Goal: Information Seeking & Learning: Learn about a topic

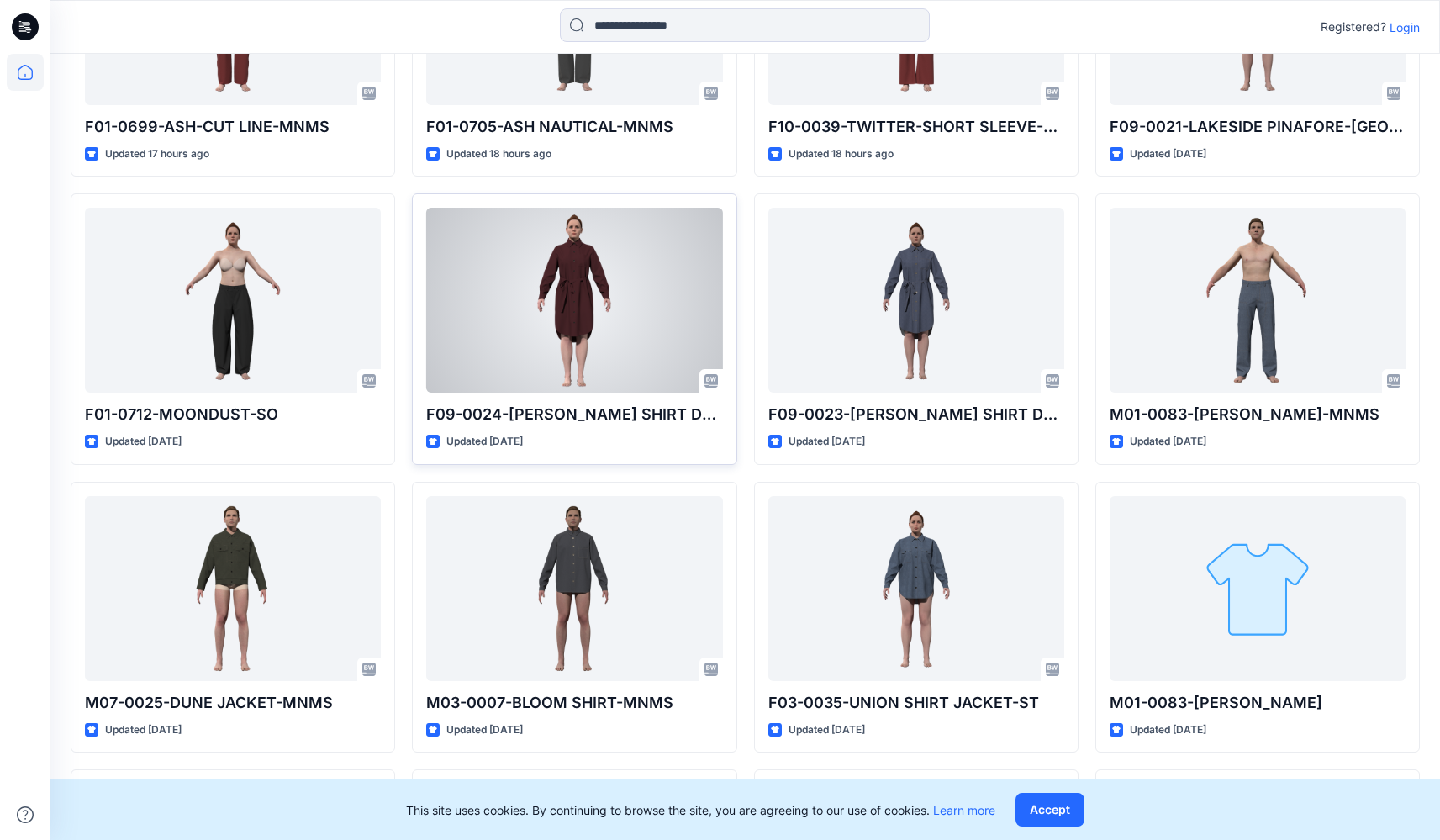
scroll to position [317, 0]
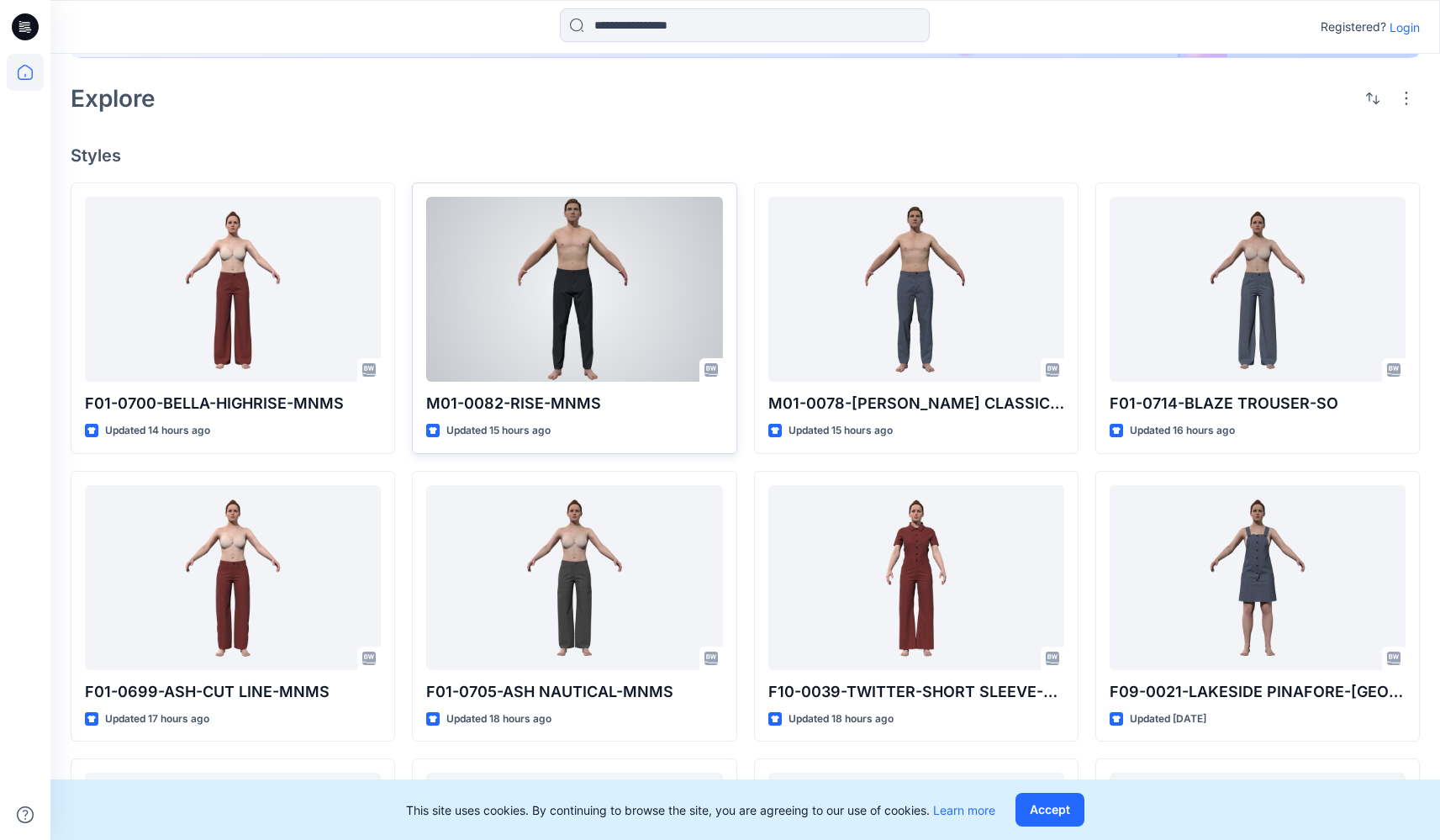
click at [552, 293] on div at bounding box center [574, 290] width 296 height 185
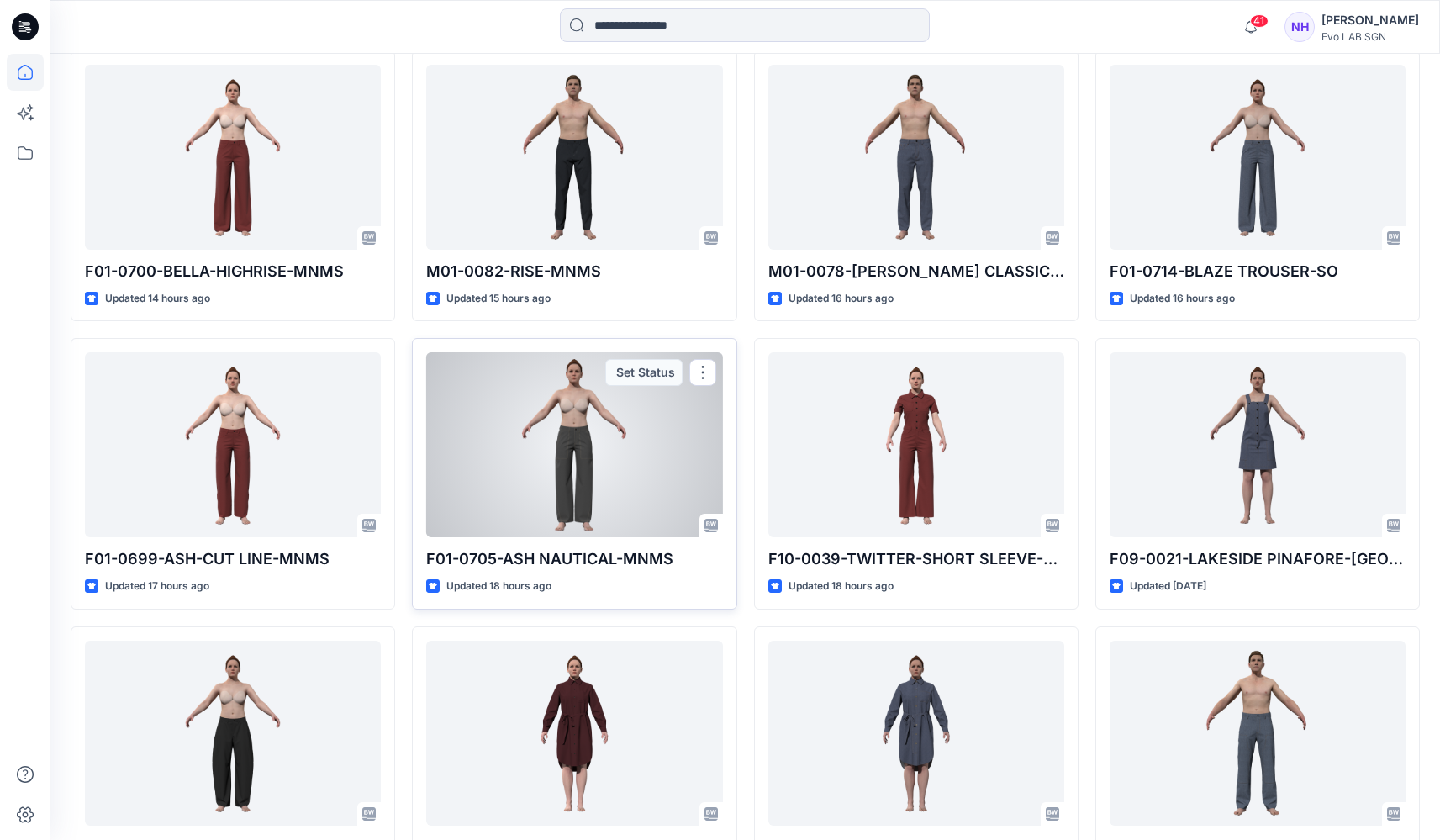
scroll to position [475, 0]
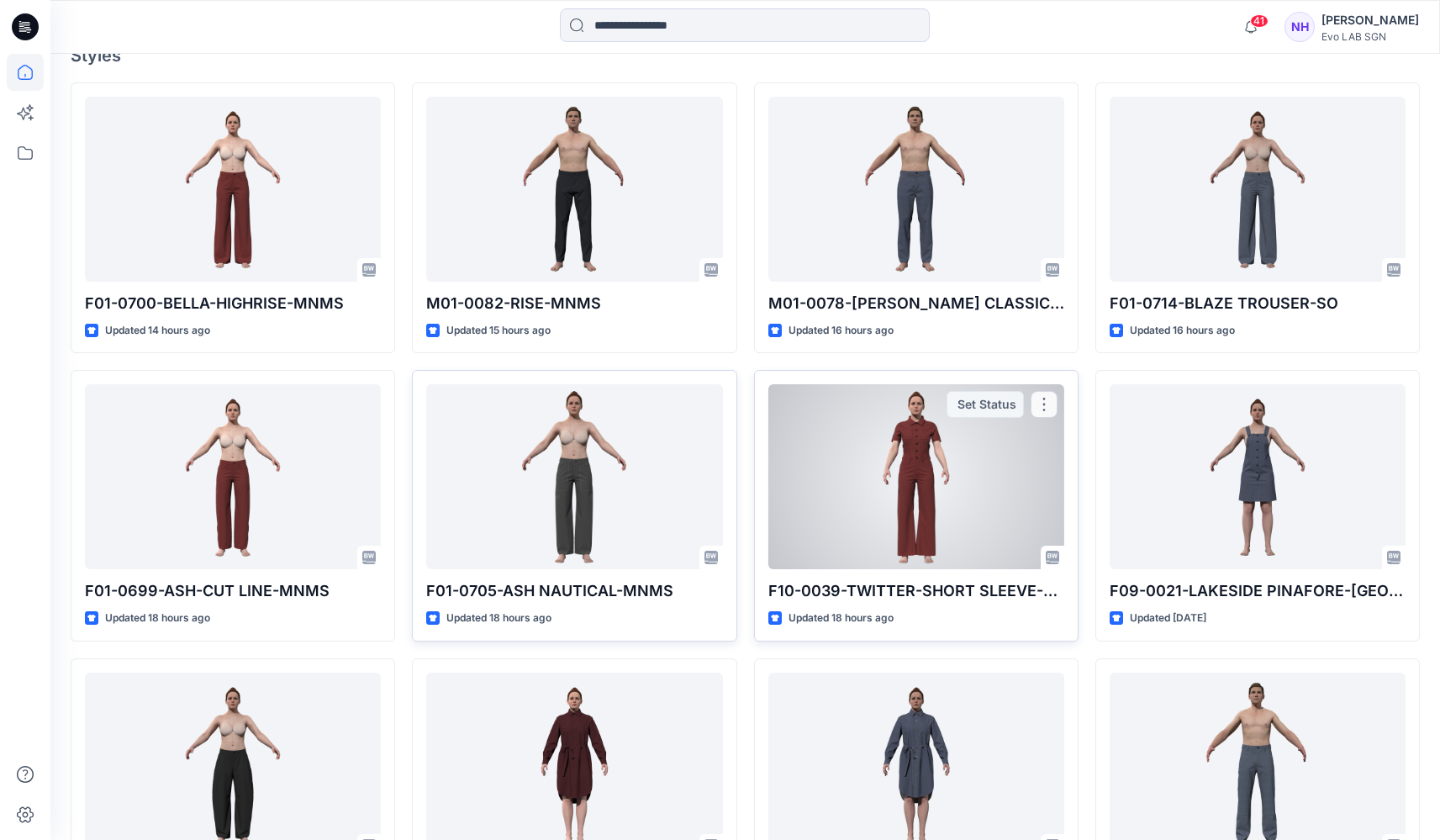
click at [943, 440] on div at bounding box center [916, 477] width 296 height 185
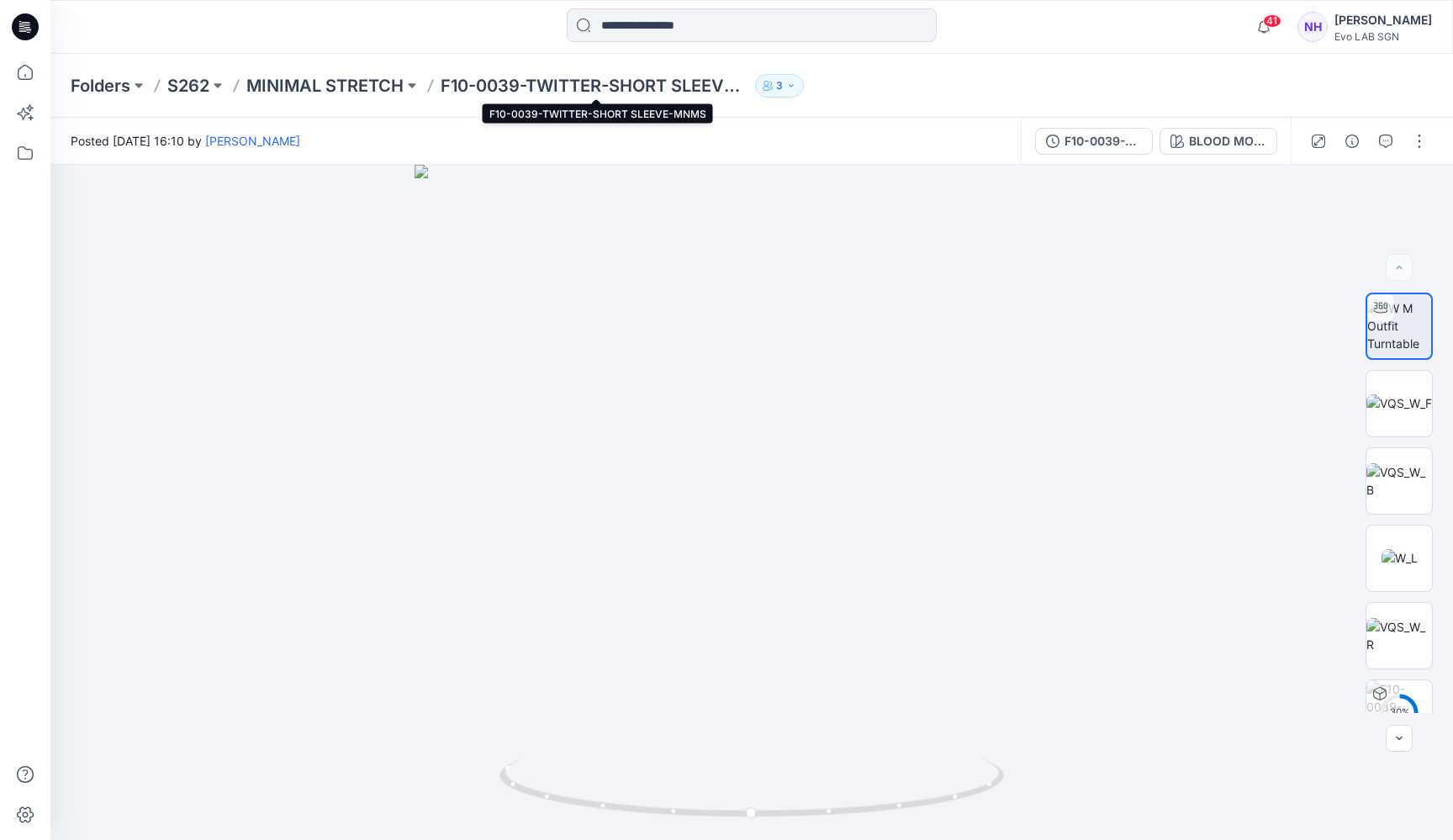
click at [718, 88] on p "F10-0039-TWITTER-SHORT SLEEVE-MNMS" at bounding box center [593, 85] width 307 height 23
drag, startPoint x: 779, startPoint y: 310, endPoint x: 785, endPoint y: 441, distance: 131.1
click at [785, 441] on img at bounding box center [758, 219] width 2071 height 1242
drag, startPoint x: 823, startPoint y: 305, endPoint x: 804, endPoint y: 391, distance: 88.1
click at [805, 477] on img at bounding box center [745, 204] width 2574 height 1272
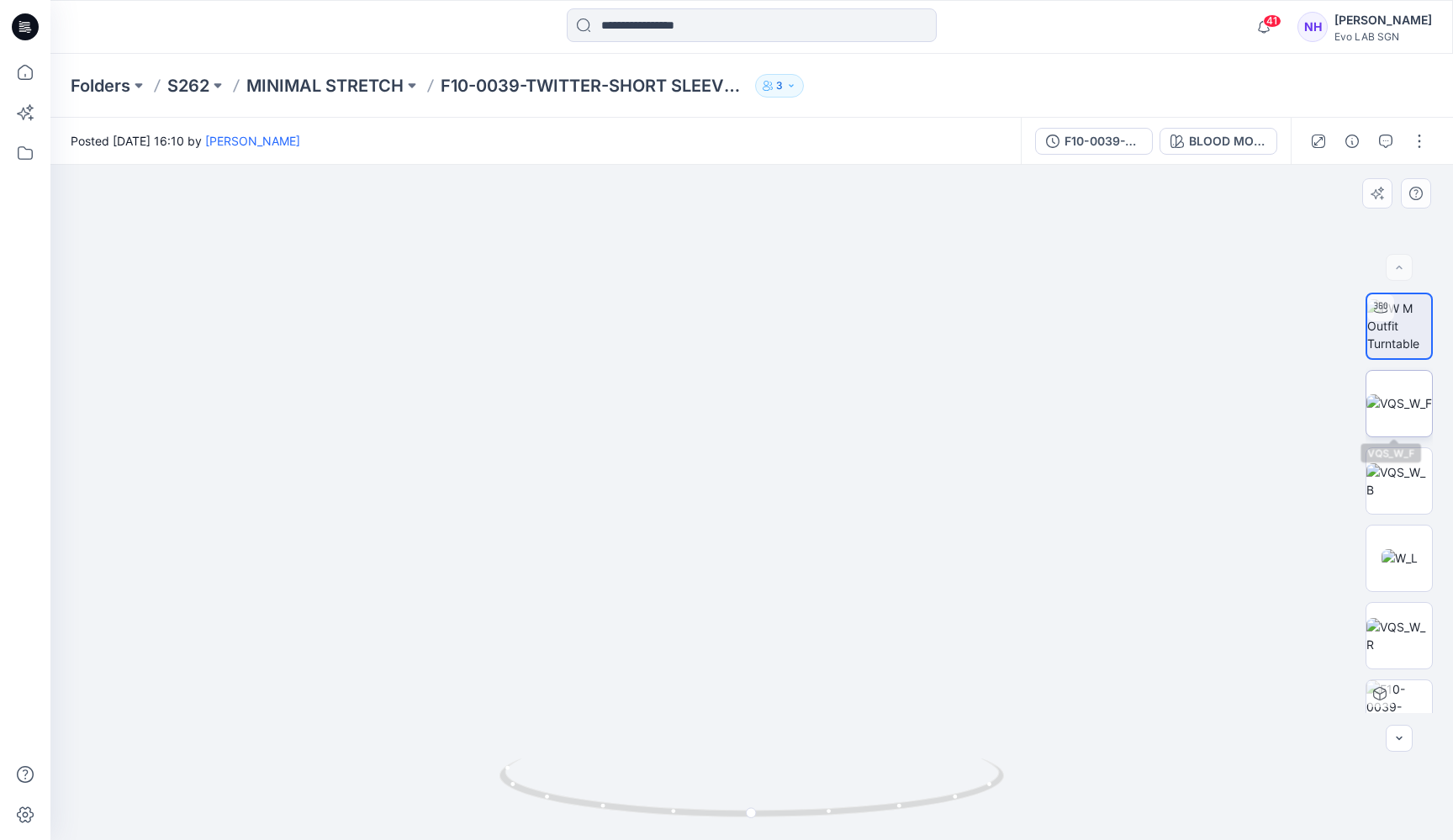
click at [1407, 412] on img at bounding box center [1399, 403] width 65 height 18
drag, startPoint x: 848, startPoint y: 328, endPoint x: 834, endPoint y: 572, distance: 244.4
click at [834, 572] on img at bounding box center [738, 209] width 2333 height 1260
drag, startPoint x: 808, startPoint y: 519, endPoint x: 810, endPoint y: 630, distance: 111.0
click at [810, 630] on img at bounding box center [738, 209] width 2333 height 1260
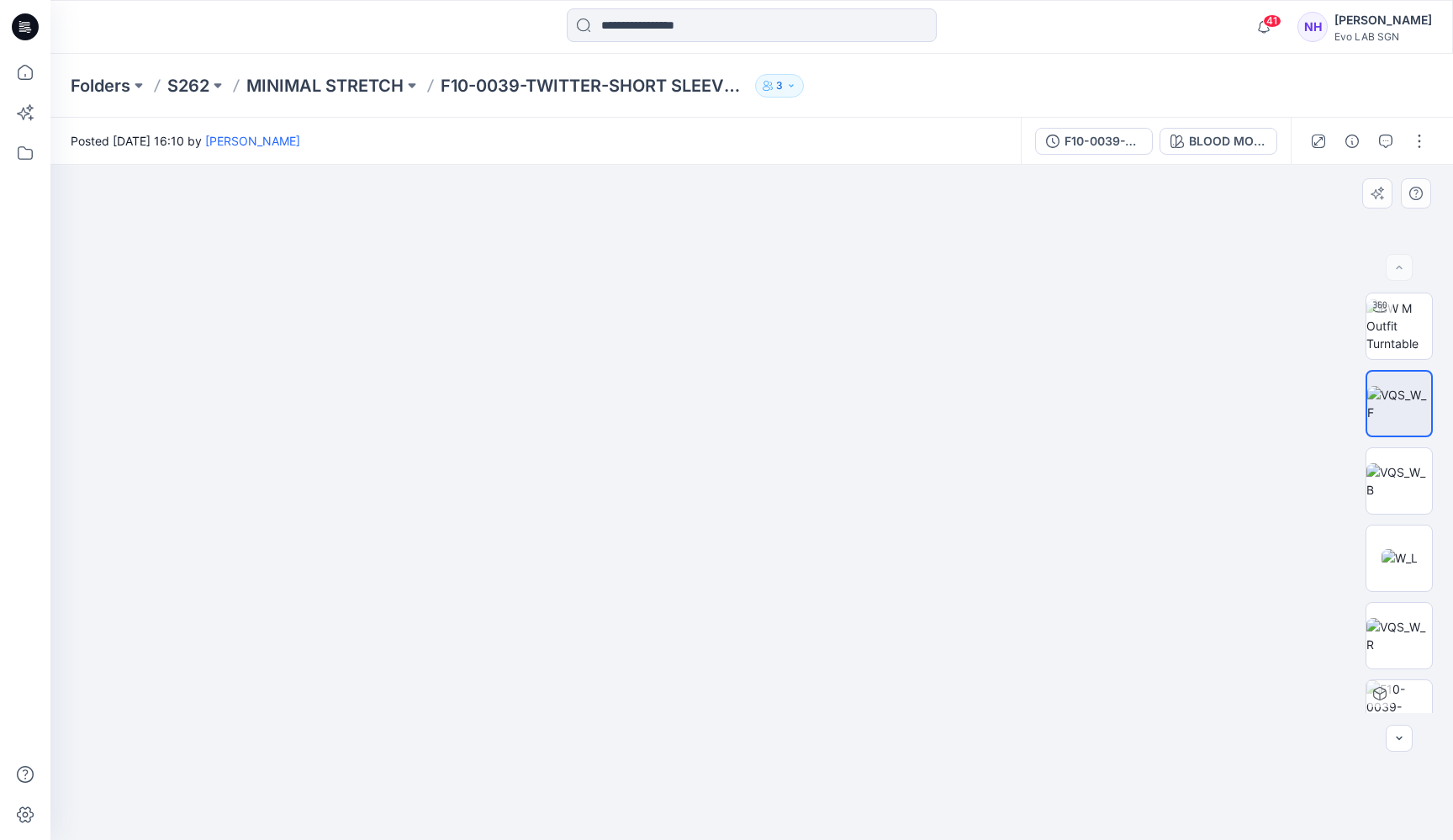
drag, startPoint x: 924, startPoint y: 597, endPoint x: 862, endPoint y: 373, distance: 232.4
click at [864, 387] on img at bounding box center [688, 217] width 2333 height 1245
drag, startPoint x: 883, startPoint y: 364, endPoint x: 872, endPoint y: 312, distance: 53.2
click at [872, 312] on img at bounding box center [645, 62] width 2333 height 1557
drag, startPoint x: 829, startPoint y: 527, endPoint x: 823, endPoint y: 295, distance: 232.1
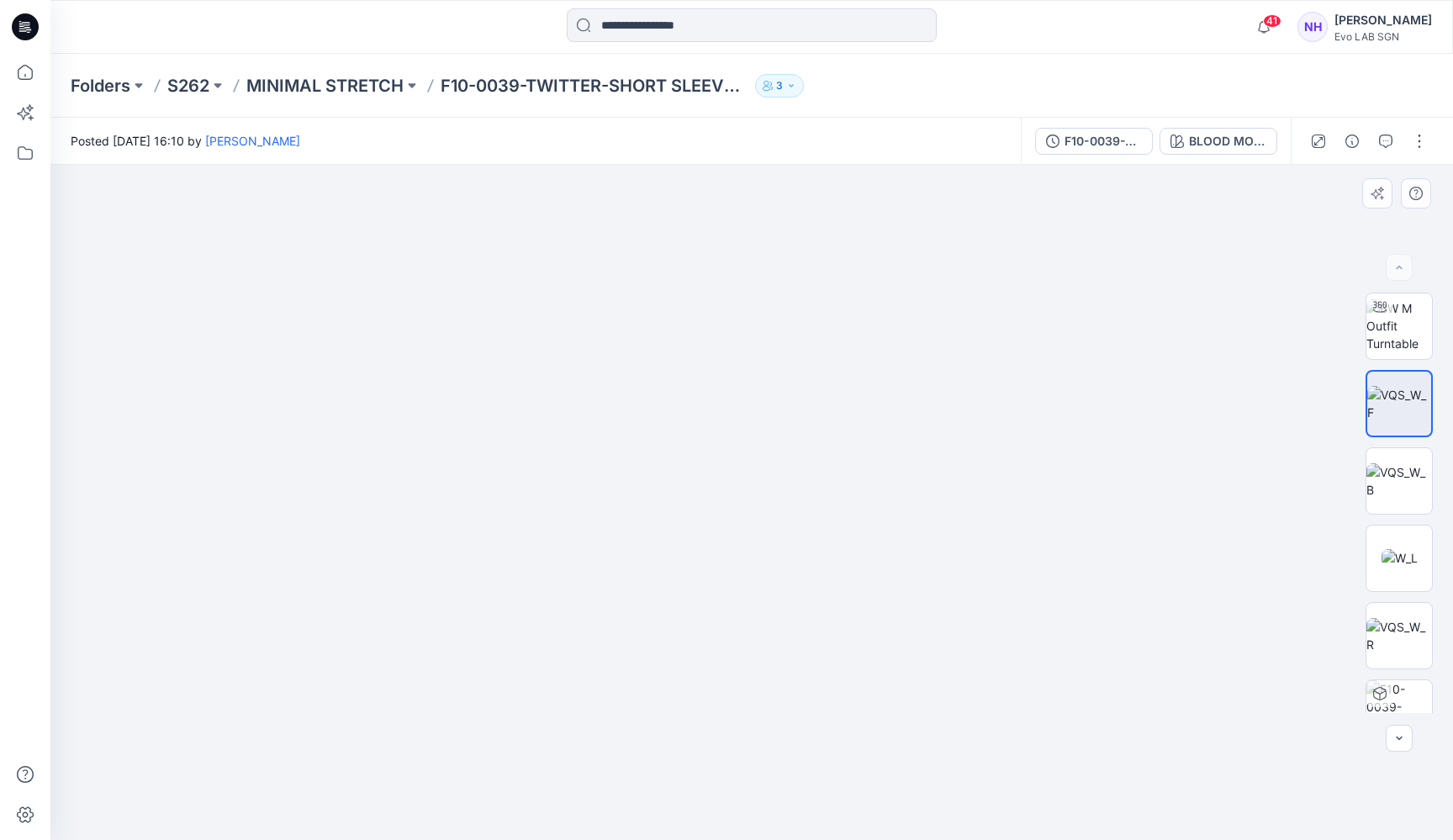
click at [824, 309] on img at bounding box center [645, 62] width 2333 height 1557
drag, startPoint x: 848, startPoint y: 364, endPoint x: 845, endPoint y: 292, distance: 72.1
drag, startPoint x: 833, startPoint y: 509, endPoint x: 836, endPoint y: 258, distance: 251.0
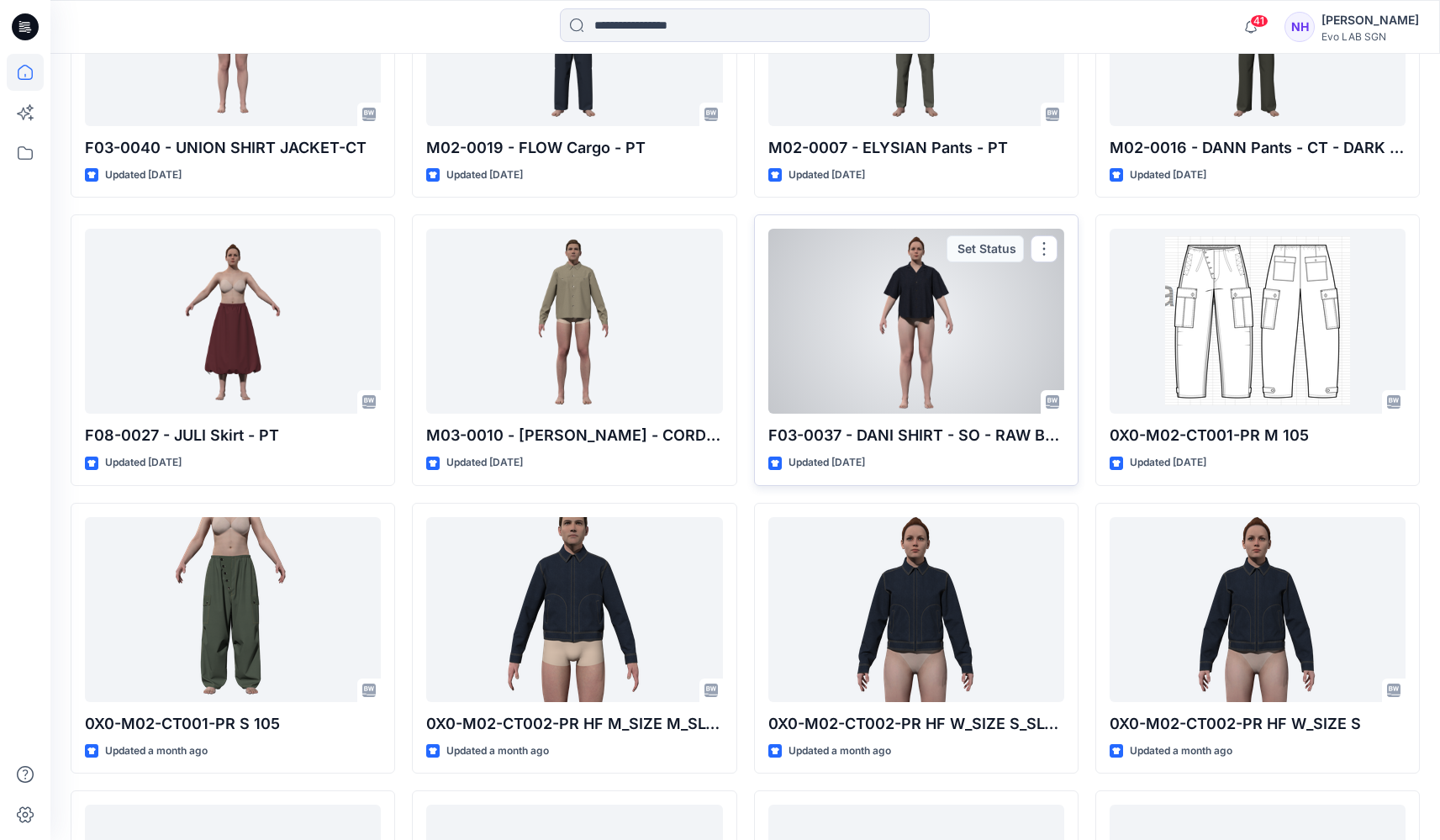
scroll to position [2321, 0]
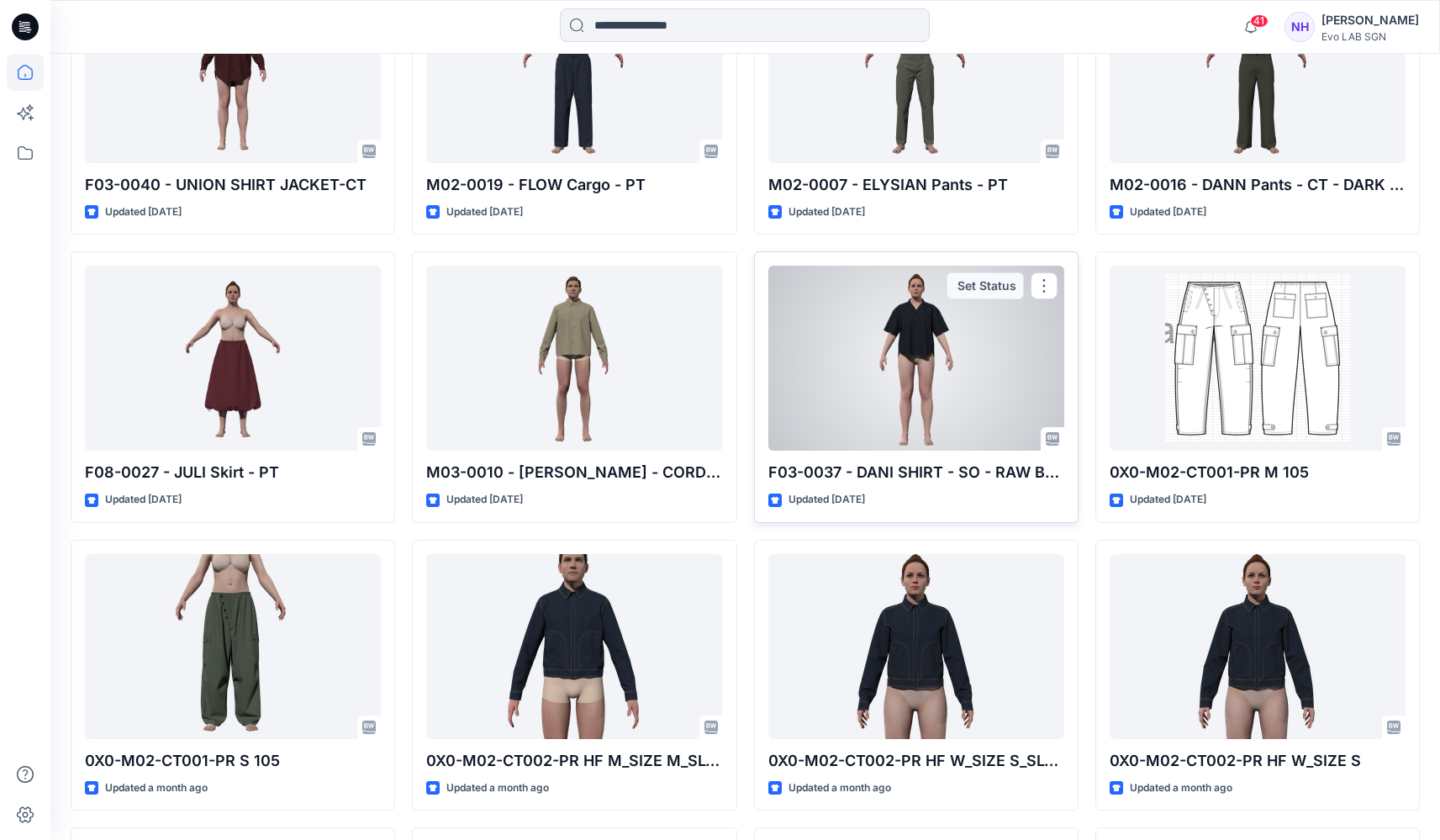
click at [908, 401] on div at bounding box center [916, 358] width 296 height 185
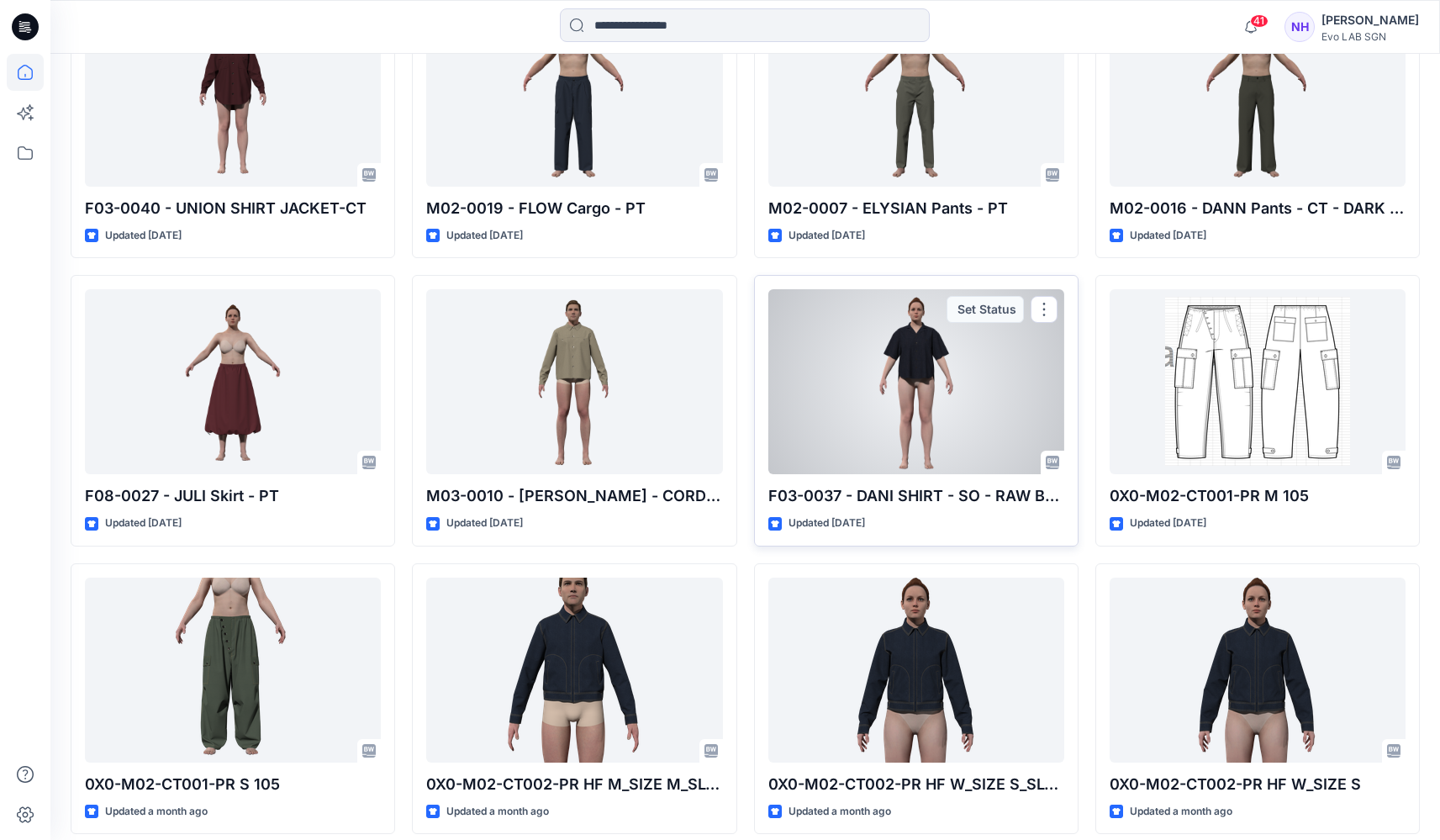
scroll to position [2167, 0]
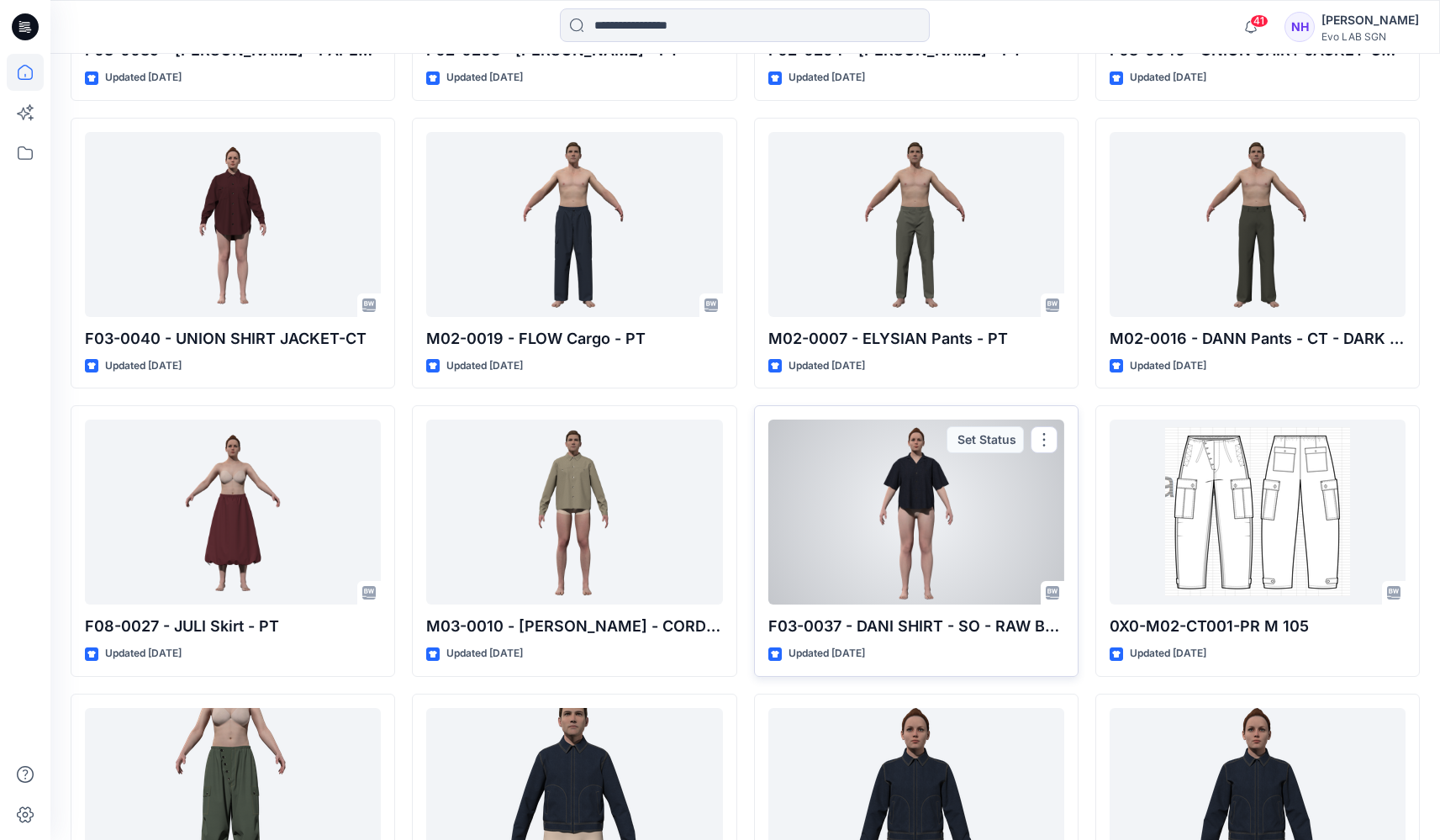
click at [925, 528] on div at bounding box center [916, 512] width 296 height 185
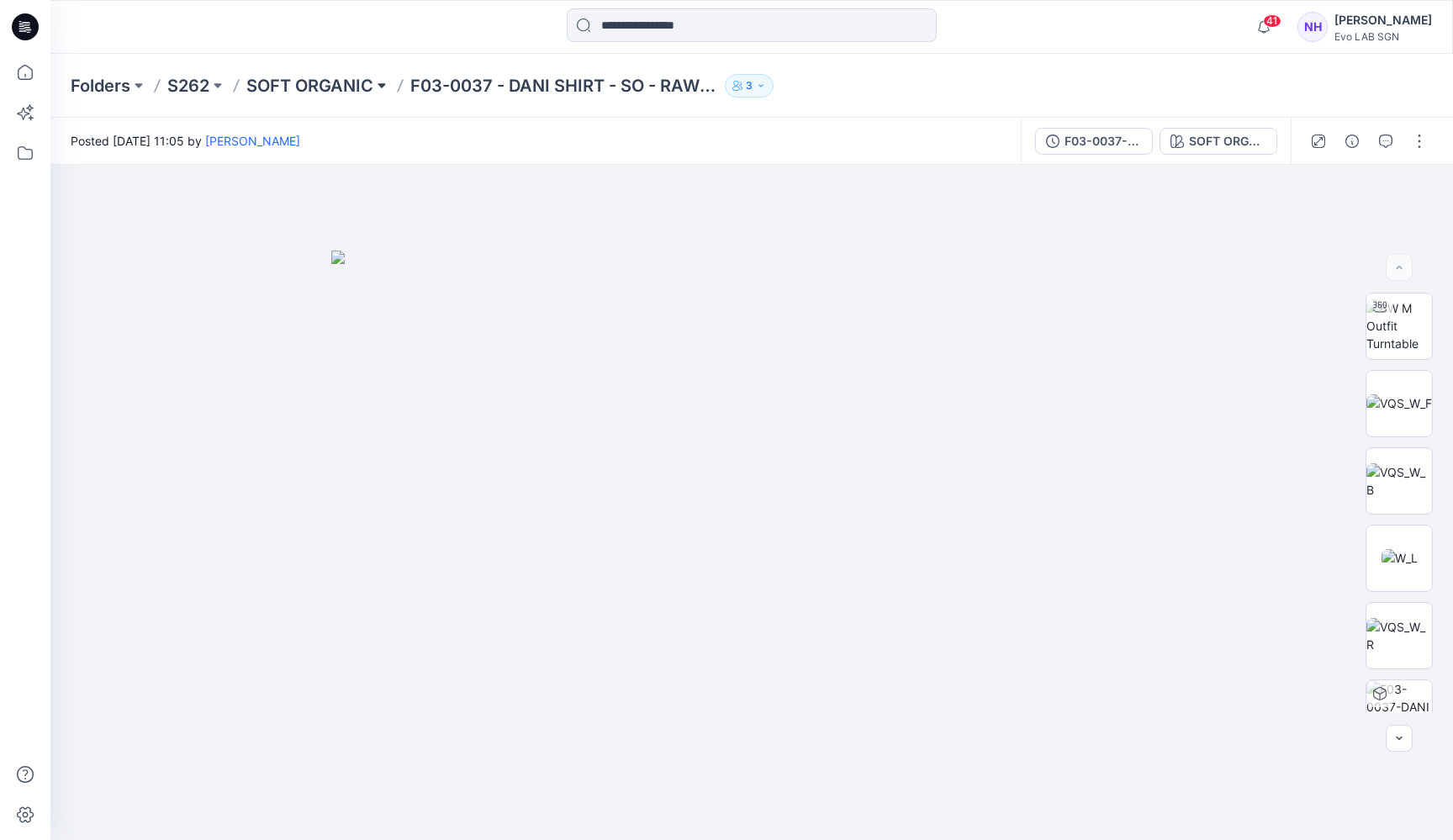
click at [378, 88] on button at bounding box center [381, 85] width 17 height 23
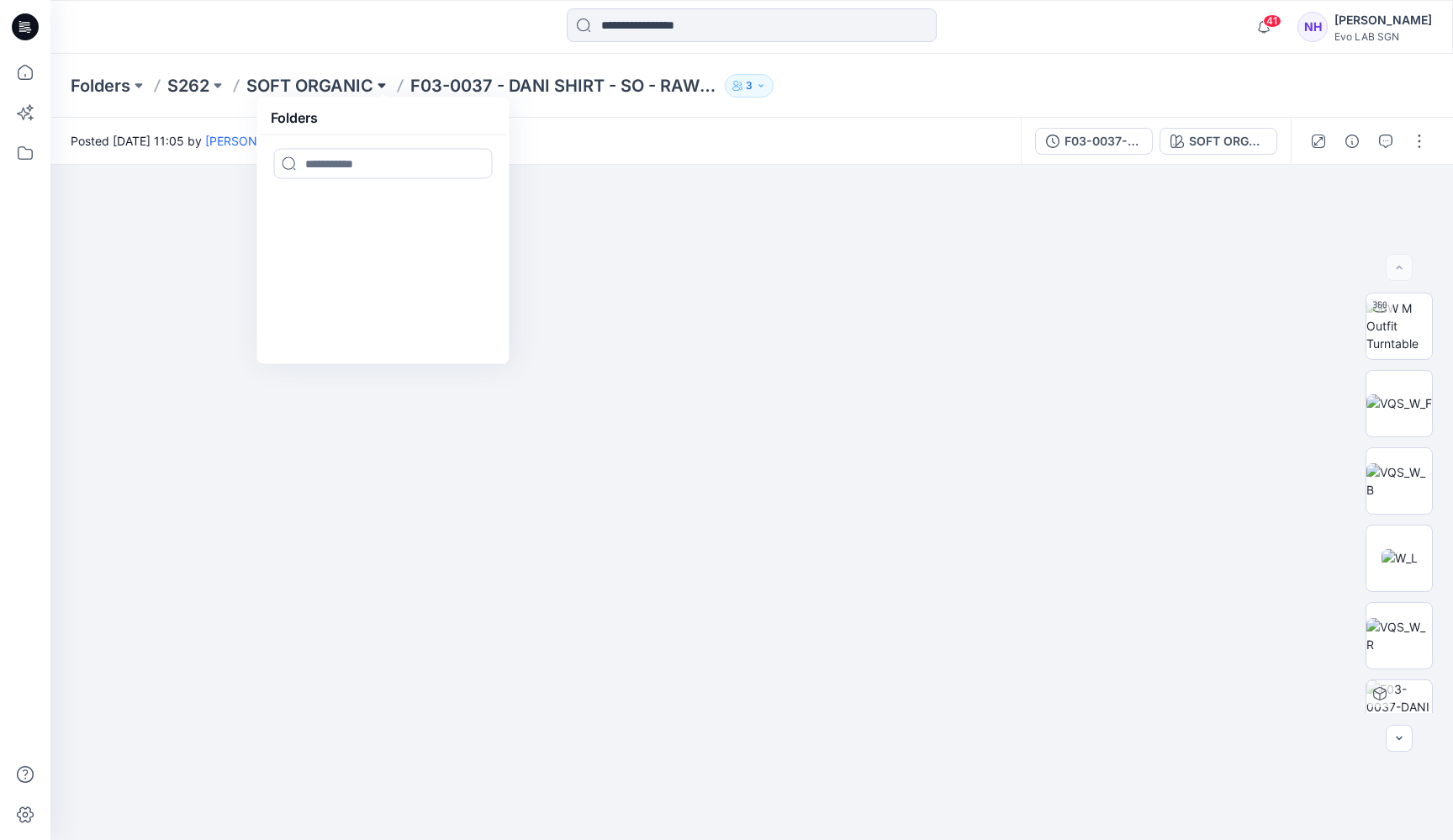
click at [378, 88] on button at bounding box center [381, 85] width 17 height 23
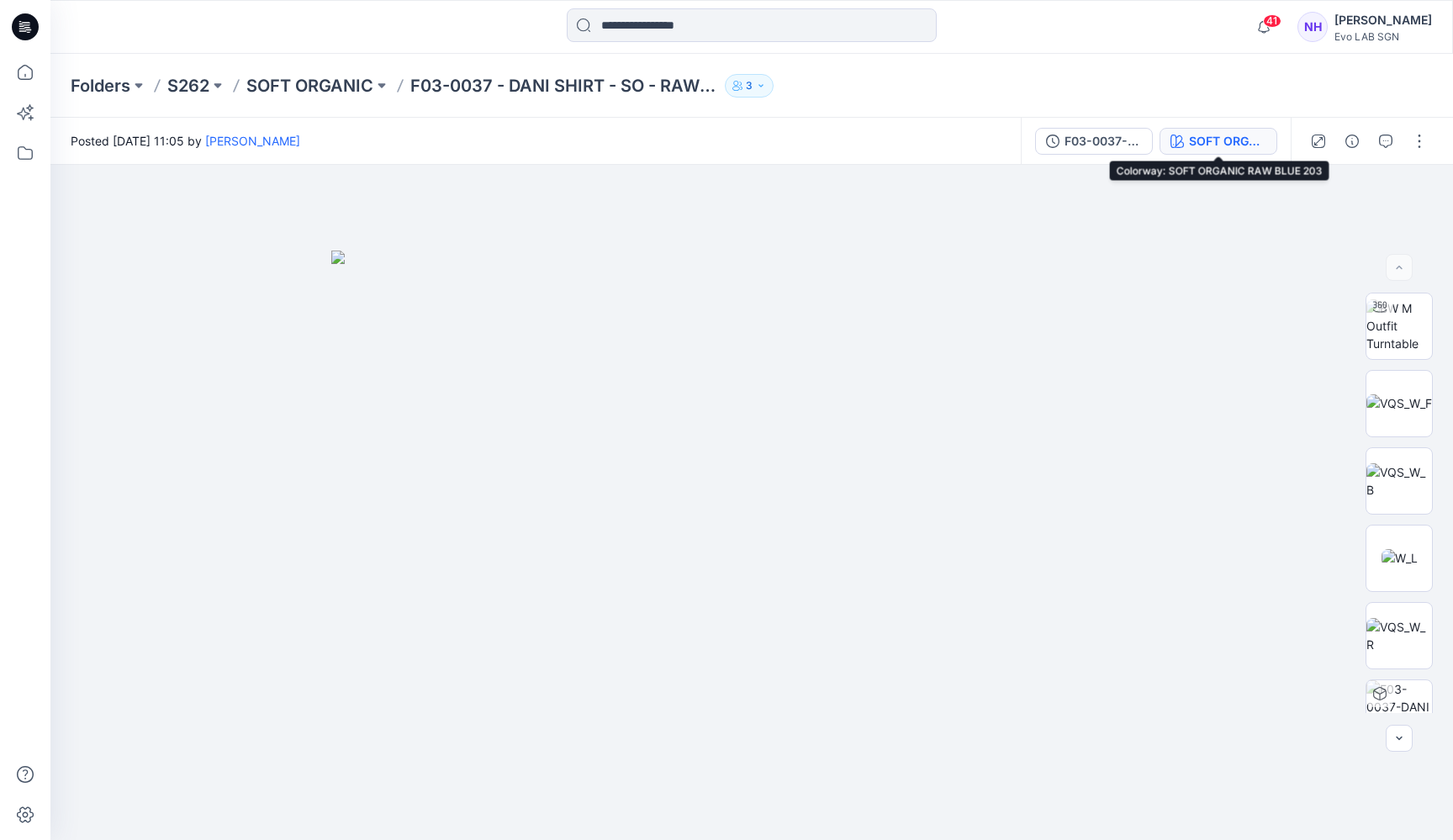
click at [1223, 144] on div "SOFT ORGANIC RAW BLUE 203" at bounding box center [1227, 141] width 78 height 19
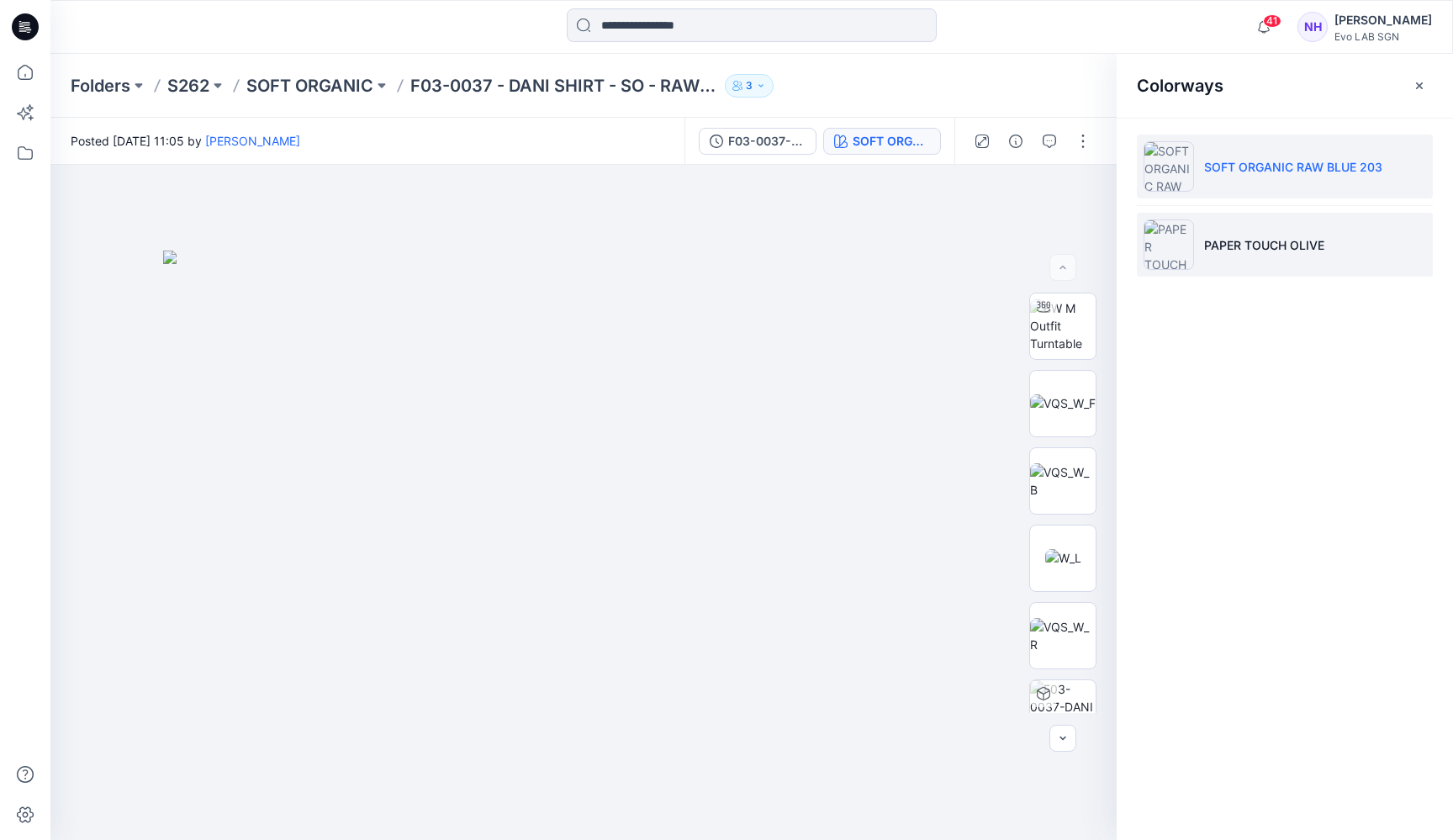
click at [1253, 245] on p "PAPER TOUCH OLIVE" at bounding box center [1263, 245] width 121 height 18
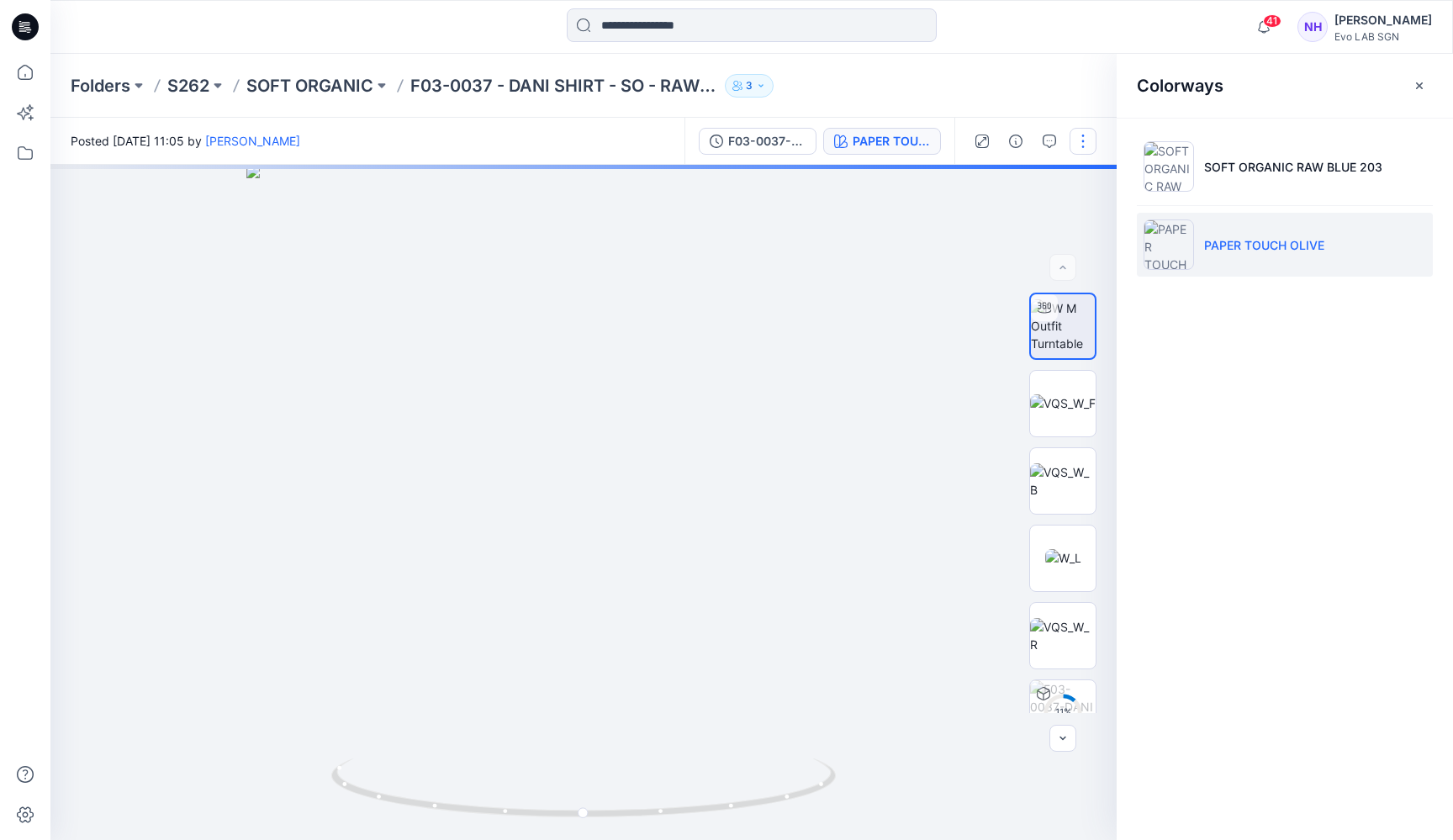
click at [1088, 137] on button "button" at bounding box center [1082, 141] width 27 height 27
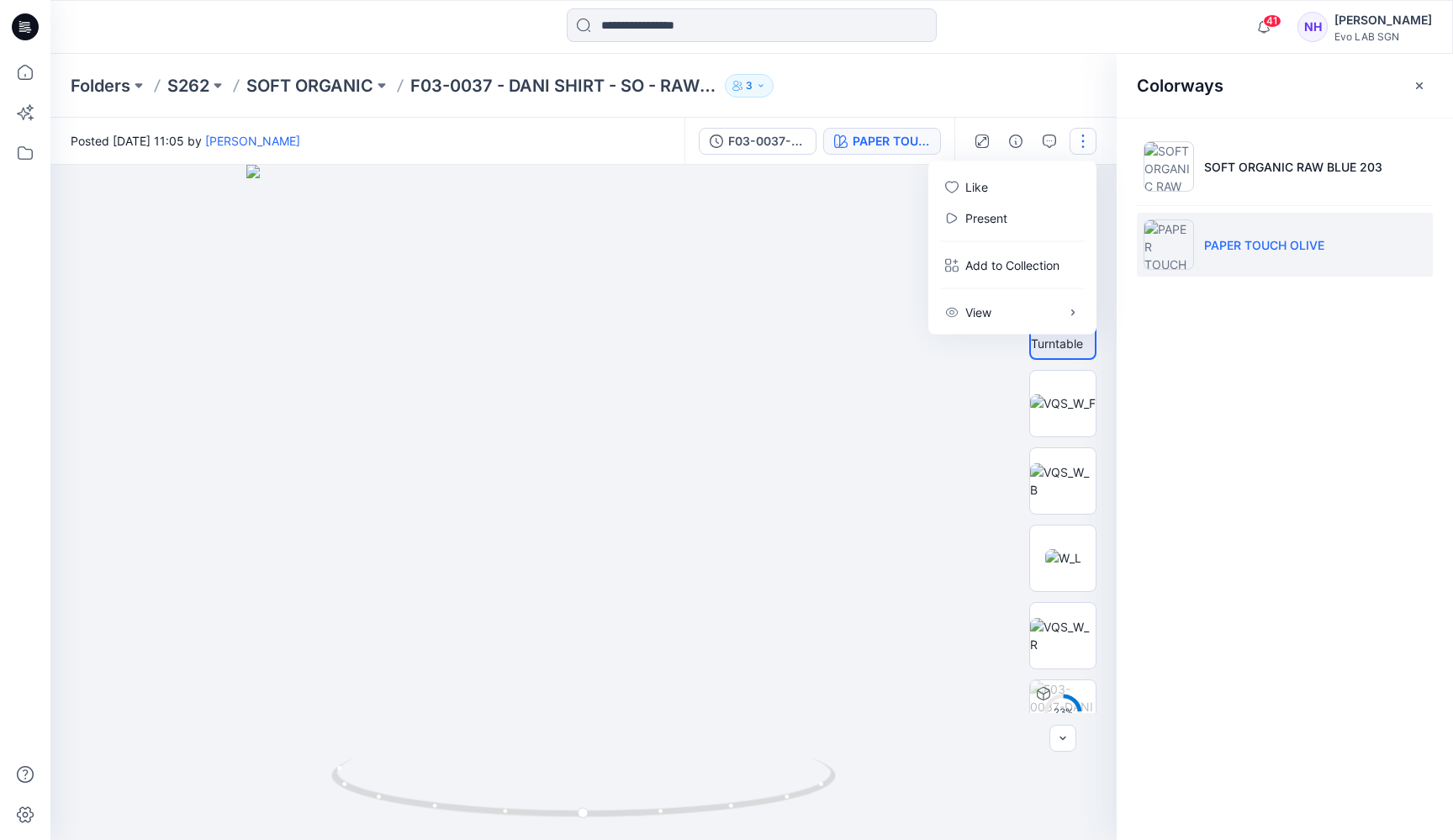
click at [1086, 136] on button "button" at bounding box center [1082, 141] width 27 height 27
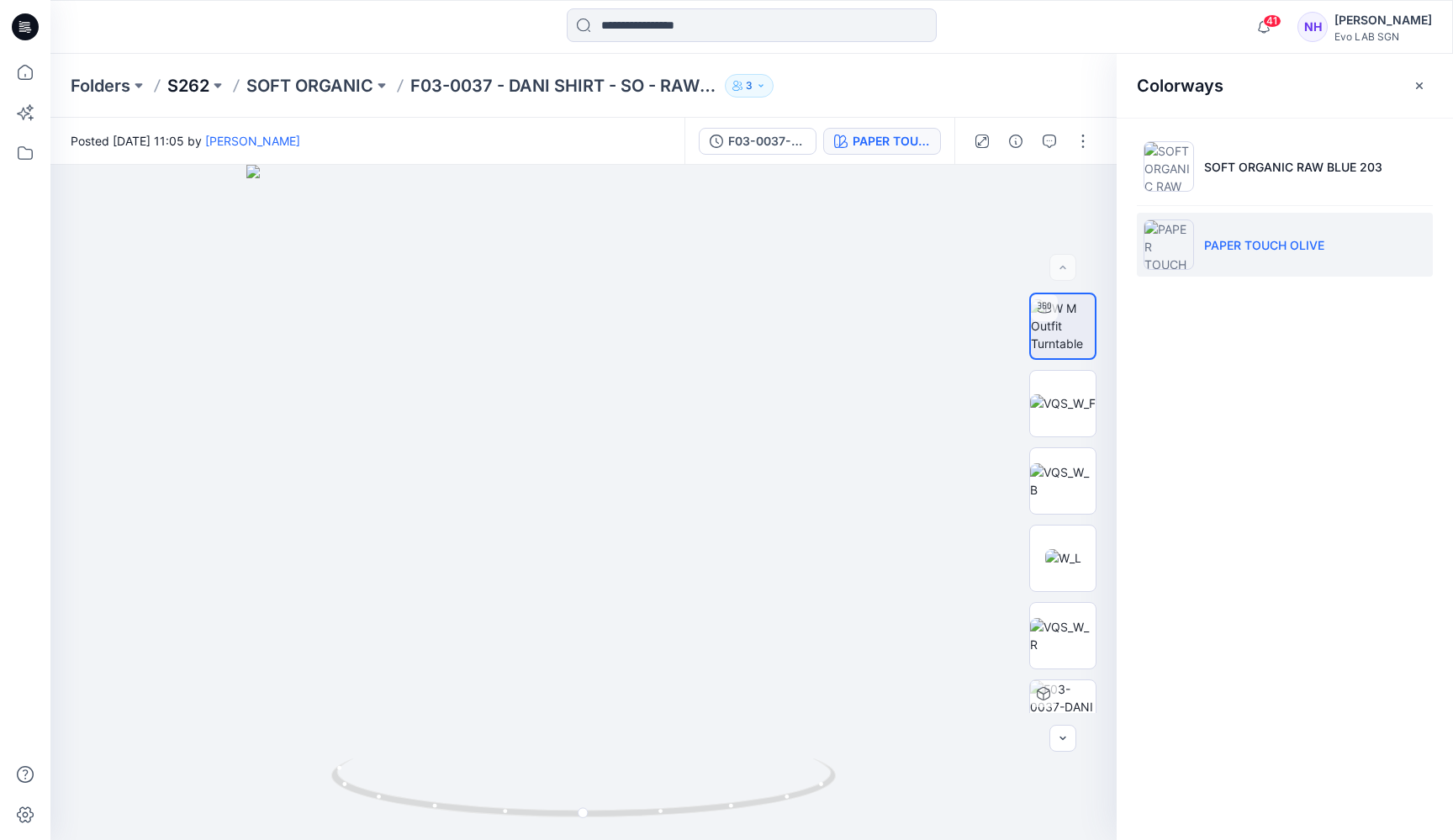
click at [189, 90] on p "S262" at bounding box center [188, 85] width 42 height 23
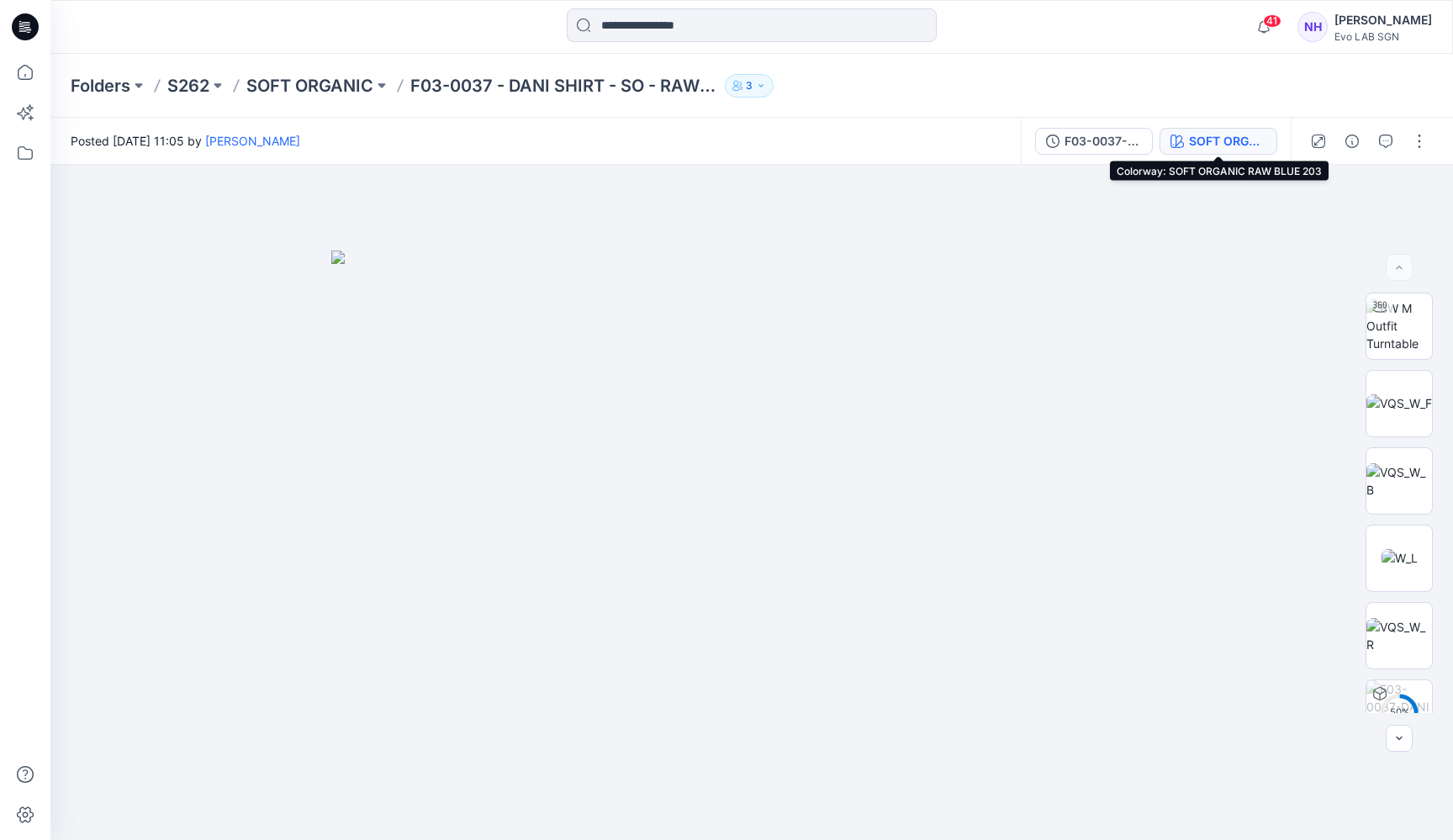
click at [1195, 132] on div "SOFT ORGANIC RAW BLUE 203" at bounding box center [1227, 141] width 78 height 19
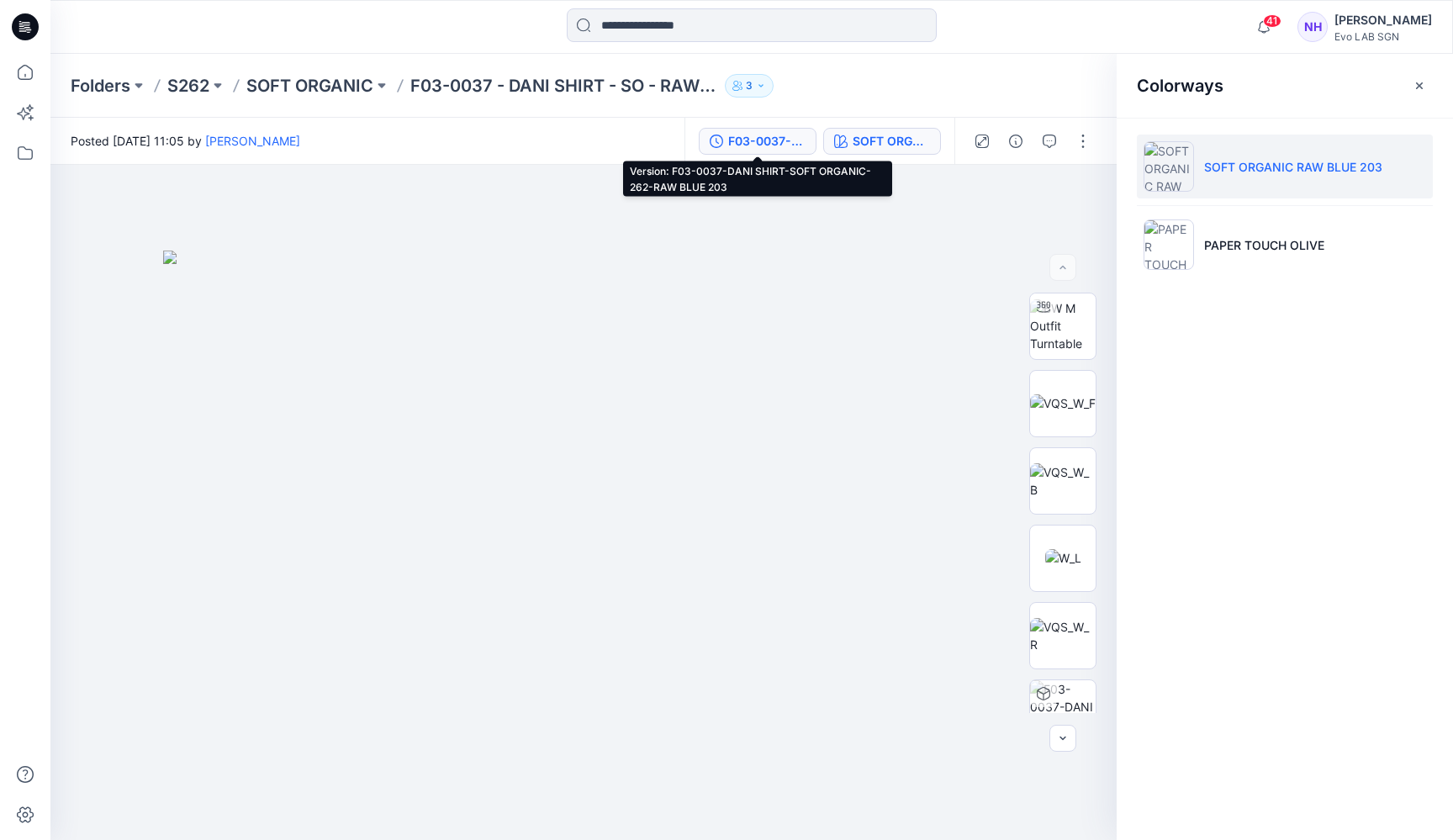
click at [746, 133] on div "F03-0037-DANI SHIRT-SOFT ORGANIC-262-RAW BLUE 203" at bounding box center [766, 141] width 78 height 19
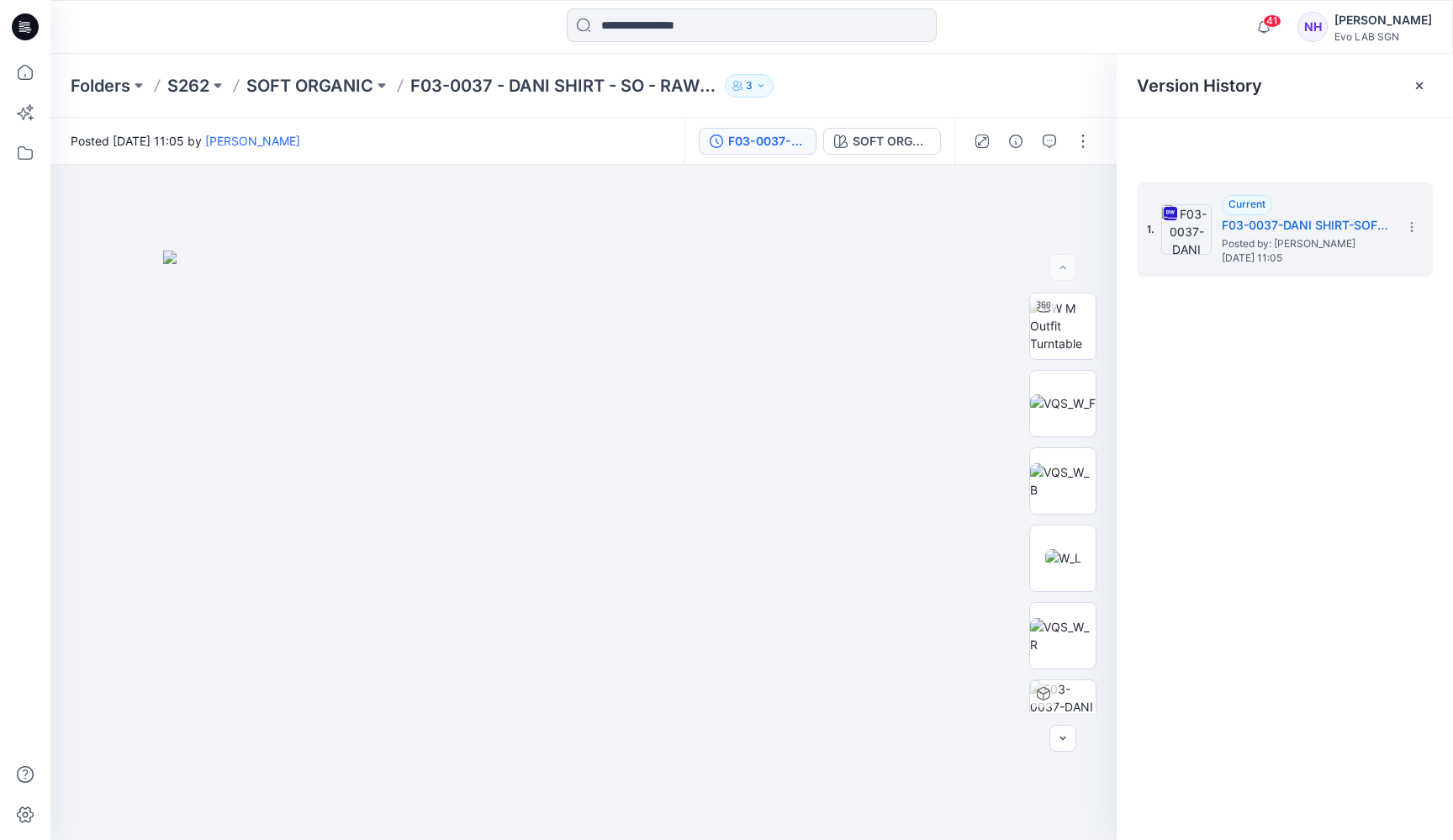
click at [762, 141] on div "F03-0037-DANI SHIRT-SOFT ORGANIC-262-RAW BLUE 203" at bounding box center [766, 141] width 78 height 19
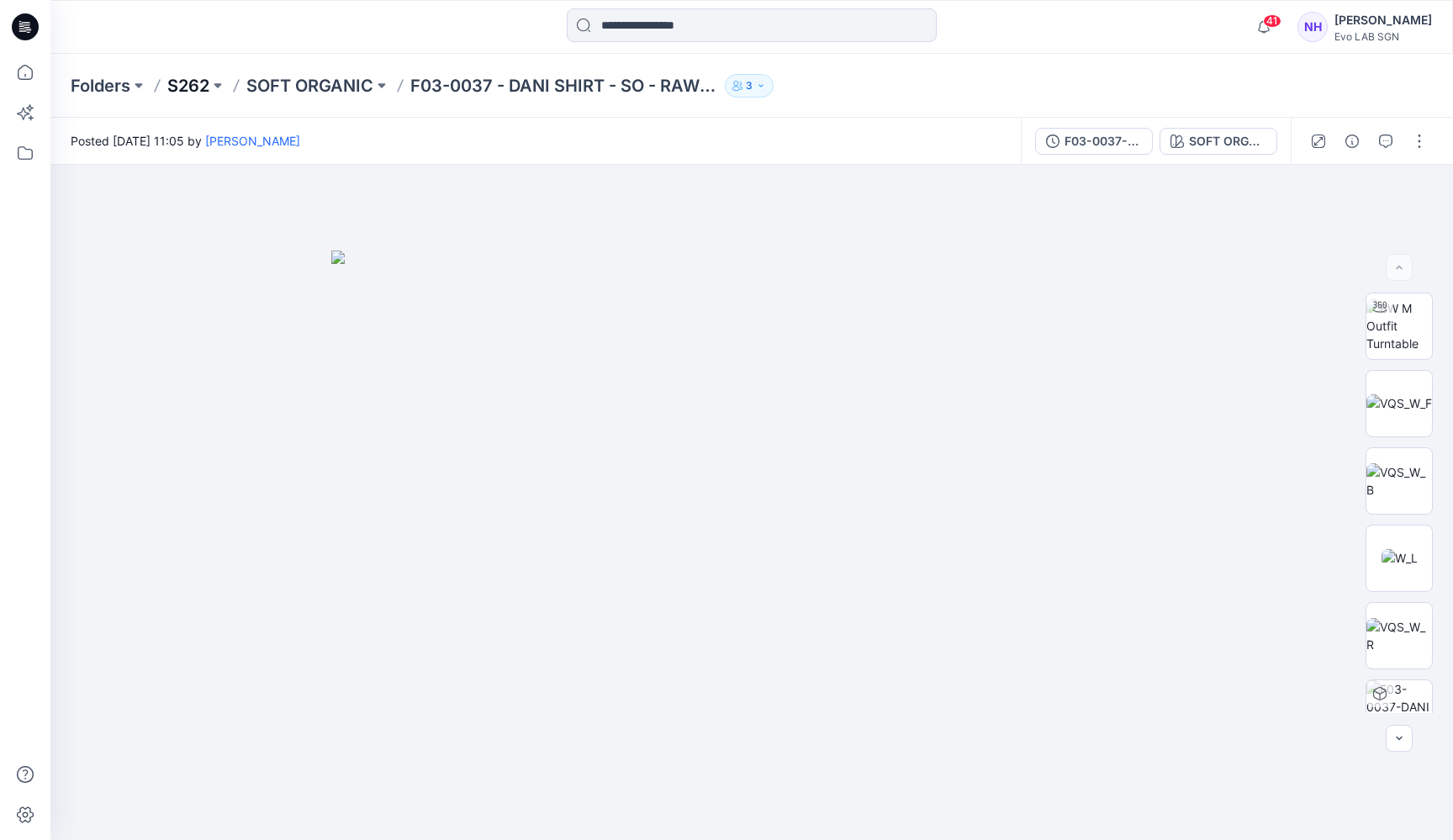
click at [197, 84] on p "S262" at bounding box center [188, 85] width 42 height 23
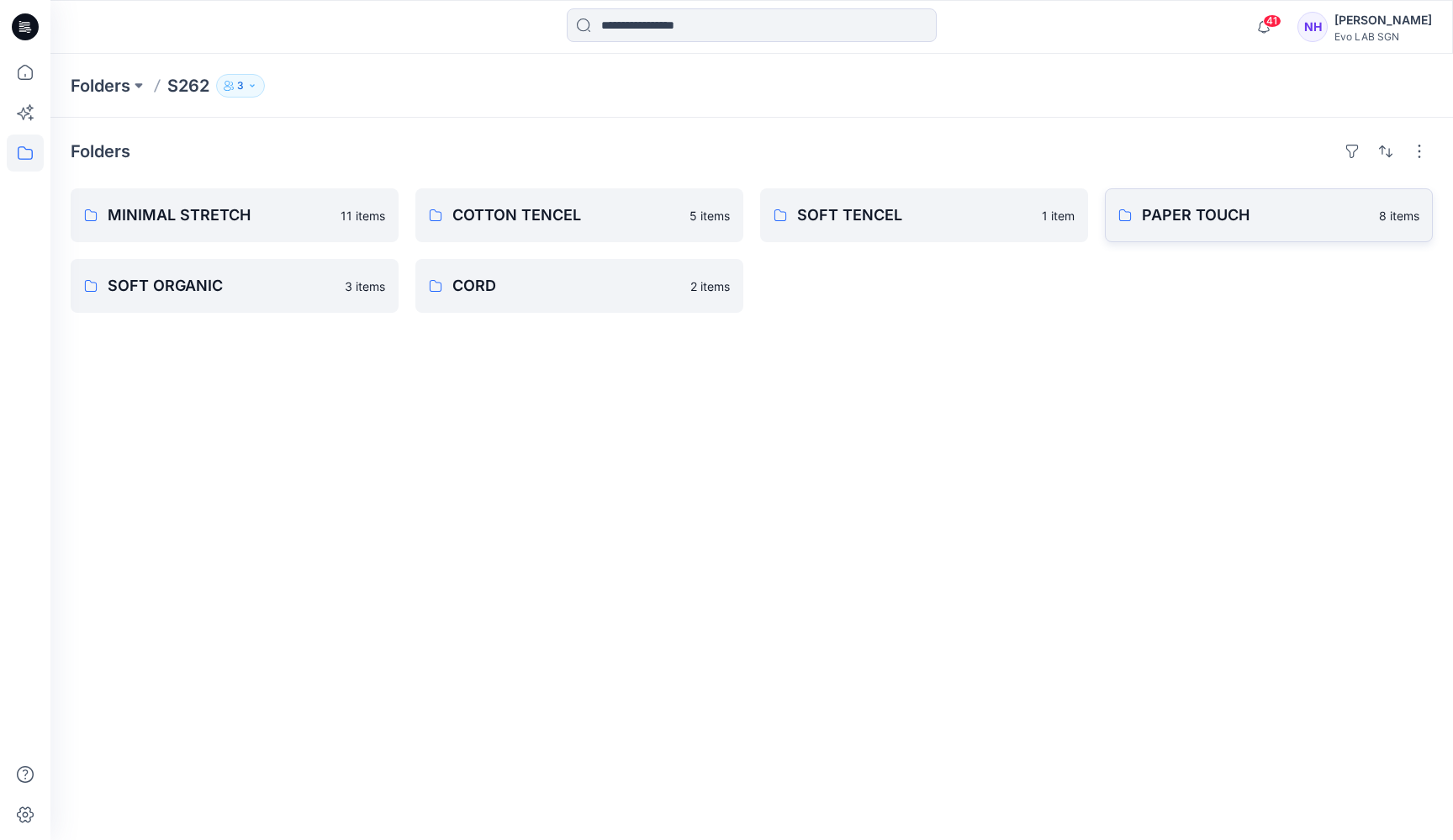
click at [1189, 221] on p "PAPER TOUCH" at bounding box center [1255, 215] width 227 height 23
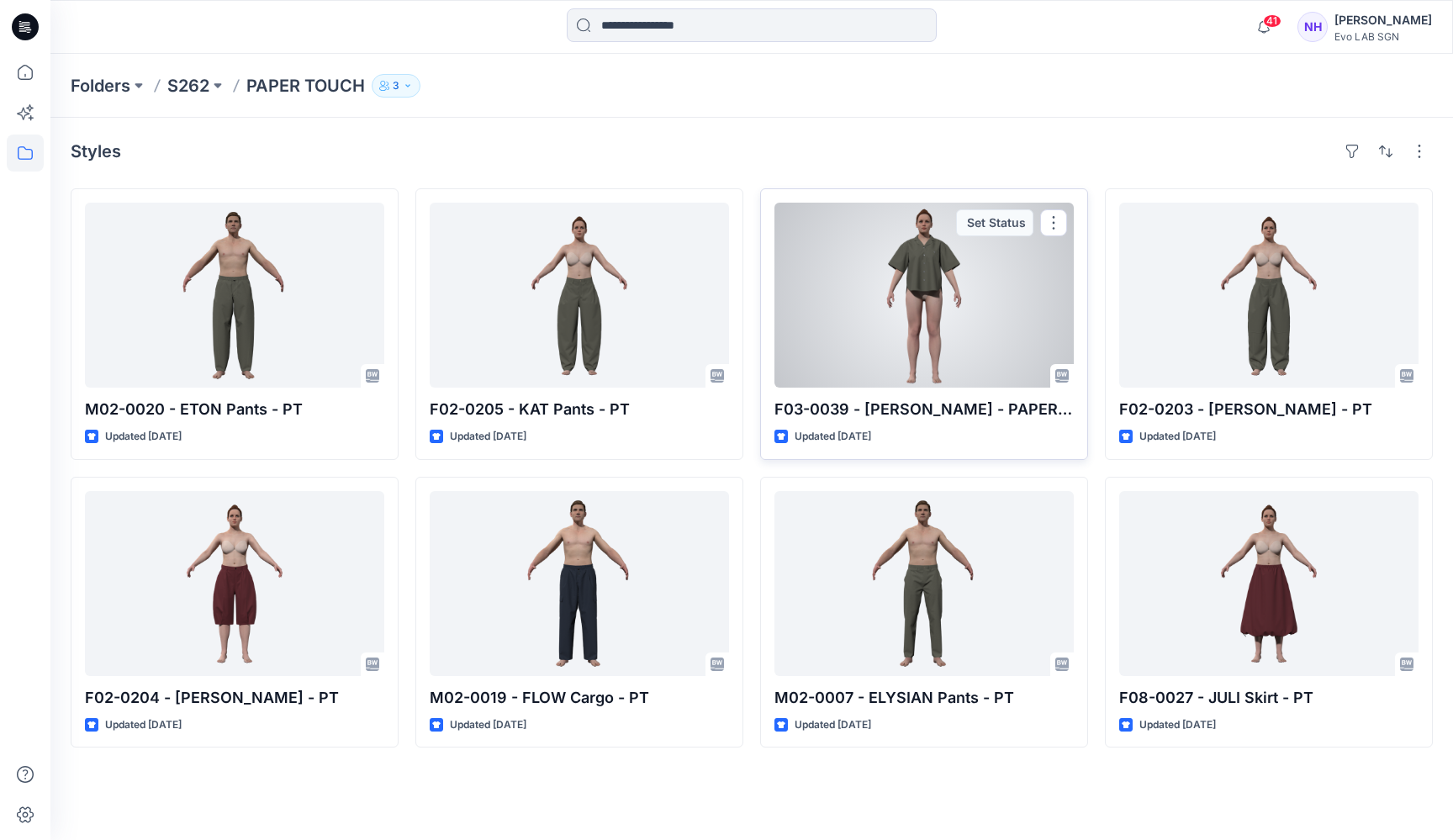
click at [927, 329] on div at bounding box center [924, 295] width 299 height 185
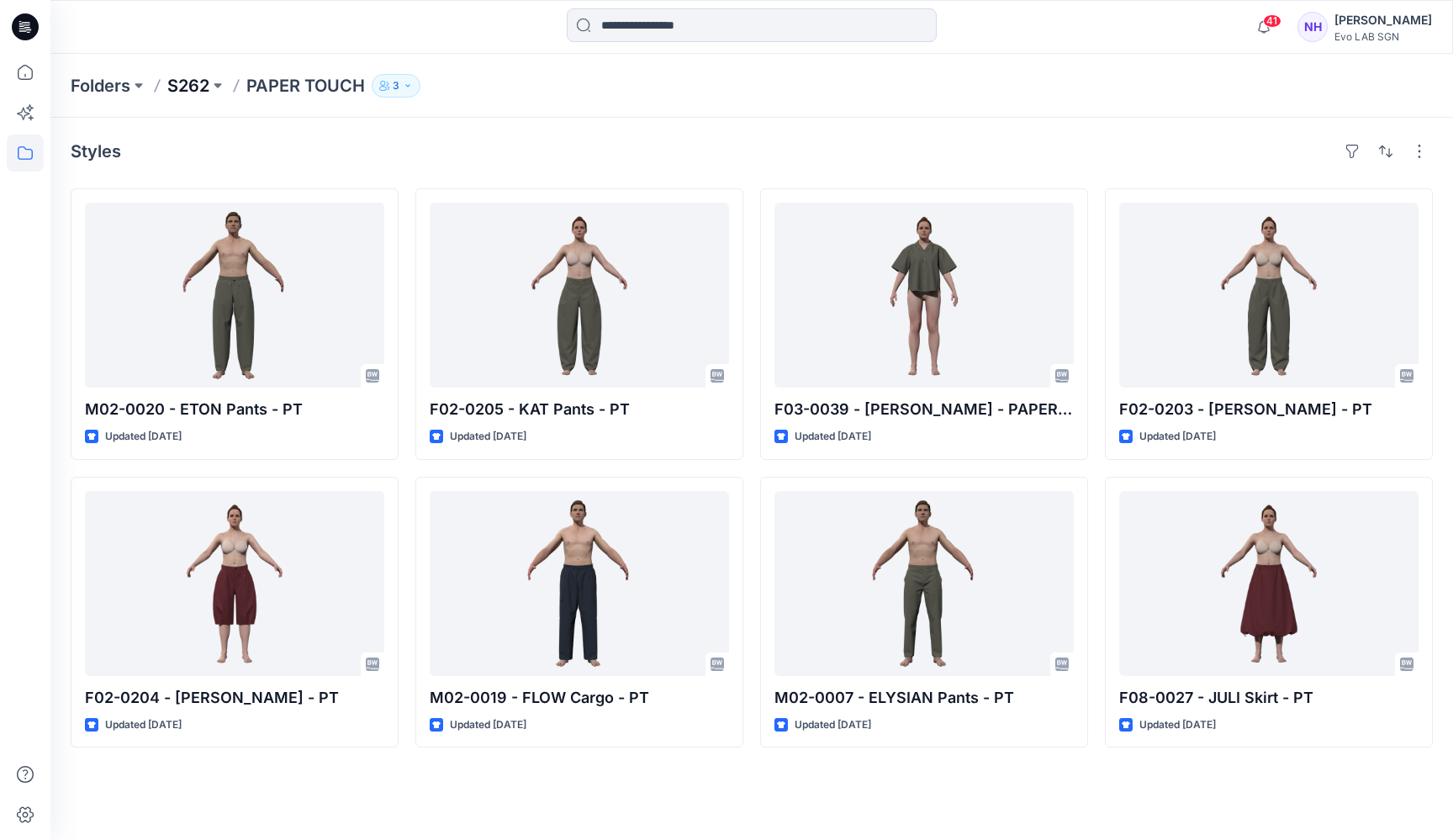
click at [193, 88] on p "S262" at bounding box center [188, 85] width 42 height 23
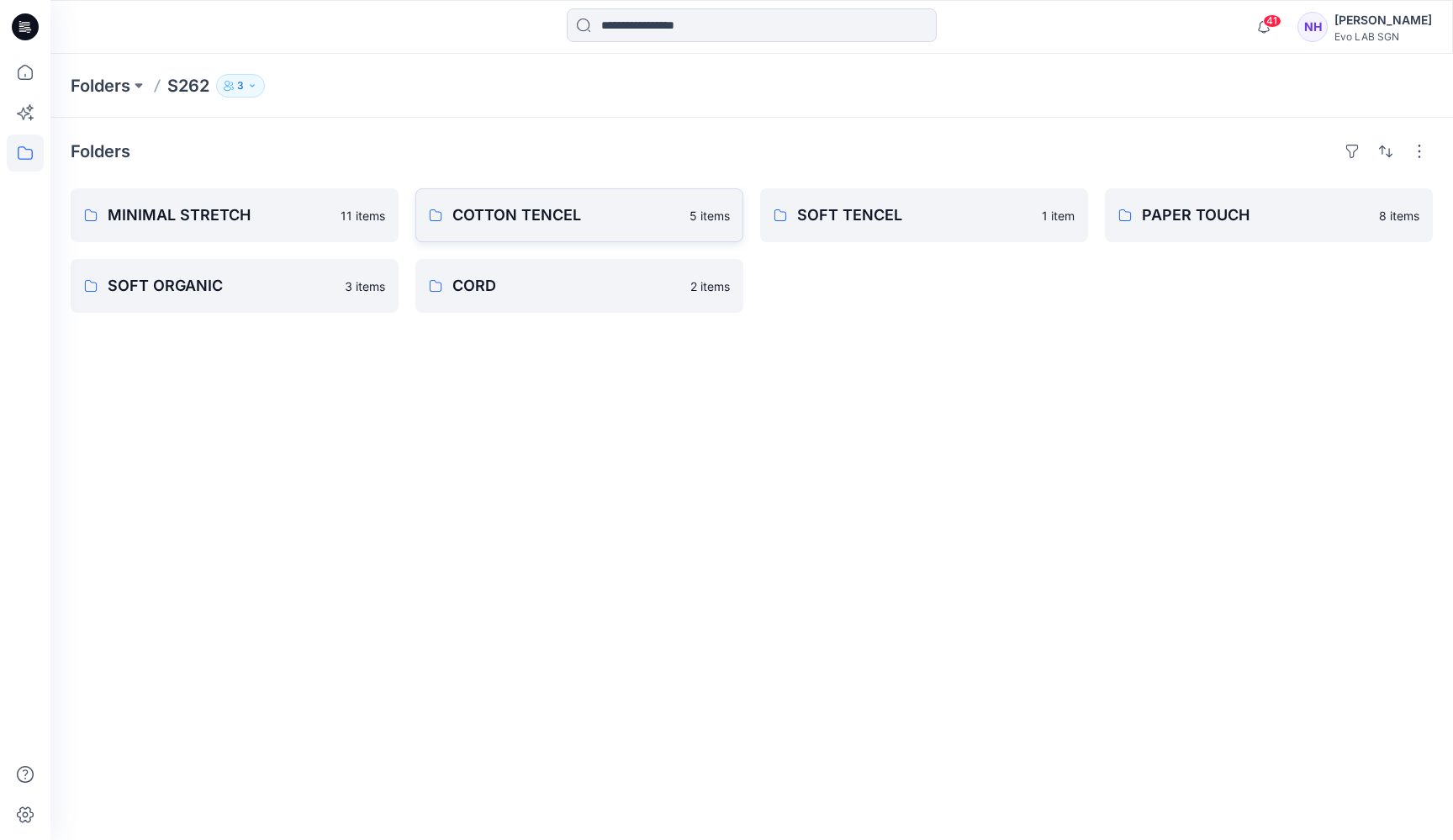
click at [591, 209] on p "COTTON TENCEL" at bounding box center [565, 215] width 227 height 23
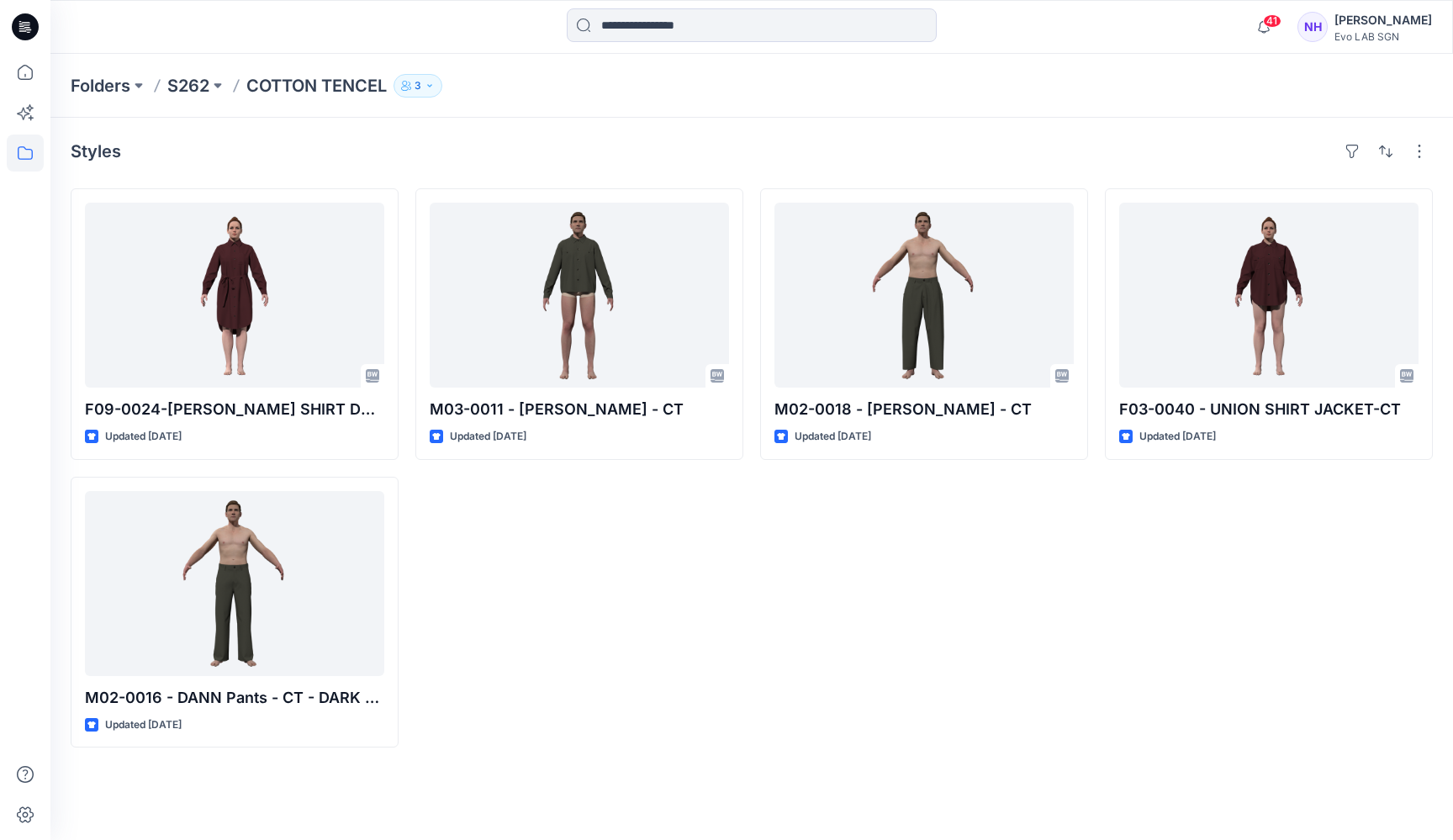
click at [730, 564] on div "M03-0011 - PEDRO Overshirt - CT Updated 3 days ago" at bounding box center [578, 468] width 328 height 559
click at [200, 84] on p "S262" at bounding box center [188, 85] width 42 height 23
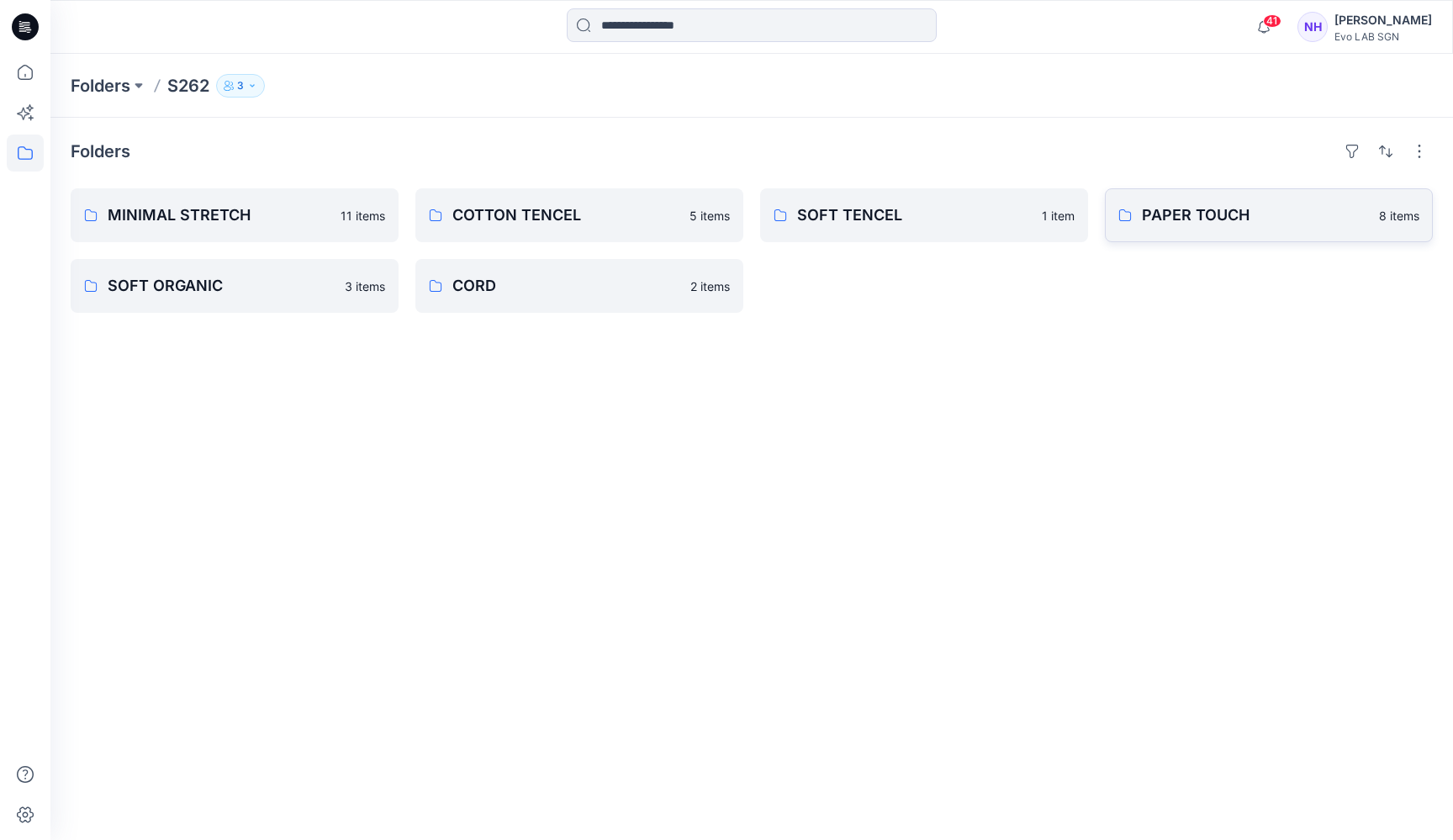
click at [1254, 216] on p "PAPER TOUCH" at bounding box center [1255, 215] width 227 height 23
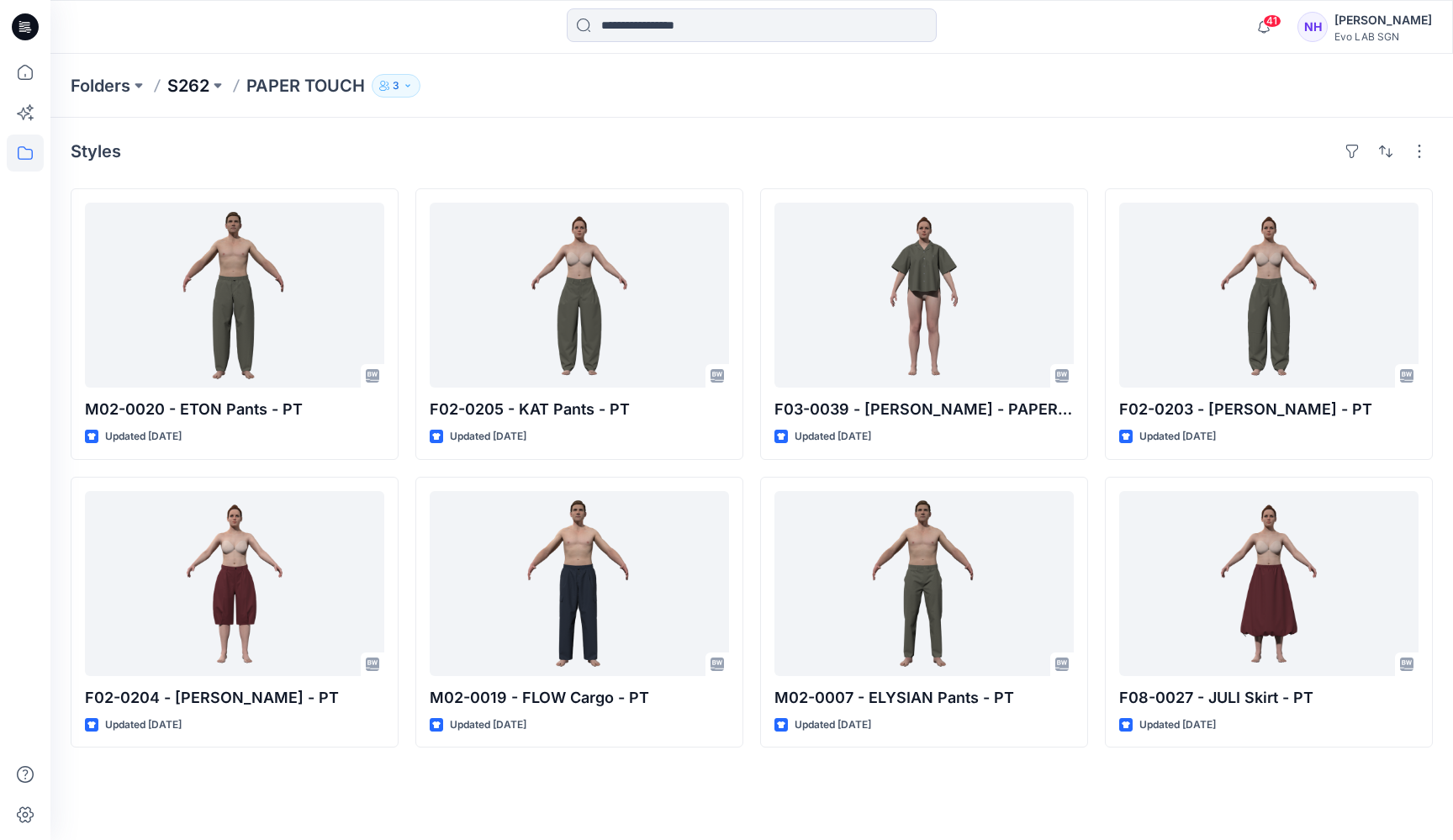
click at [189, 76] on p "S262" at bounding box center [188, 85] width 42 height 23
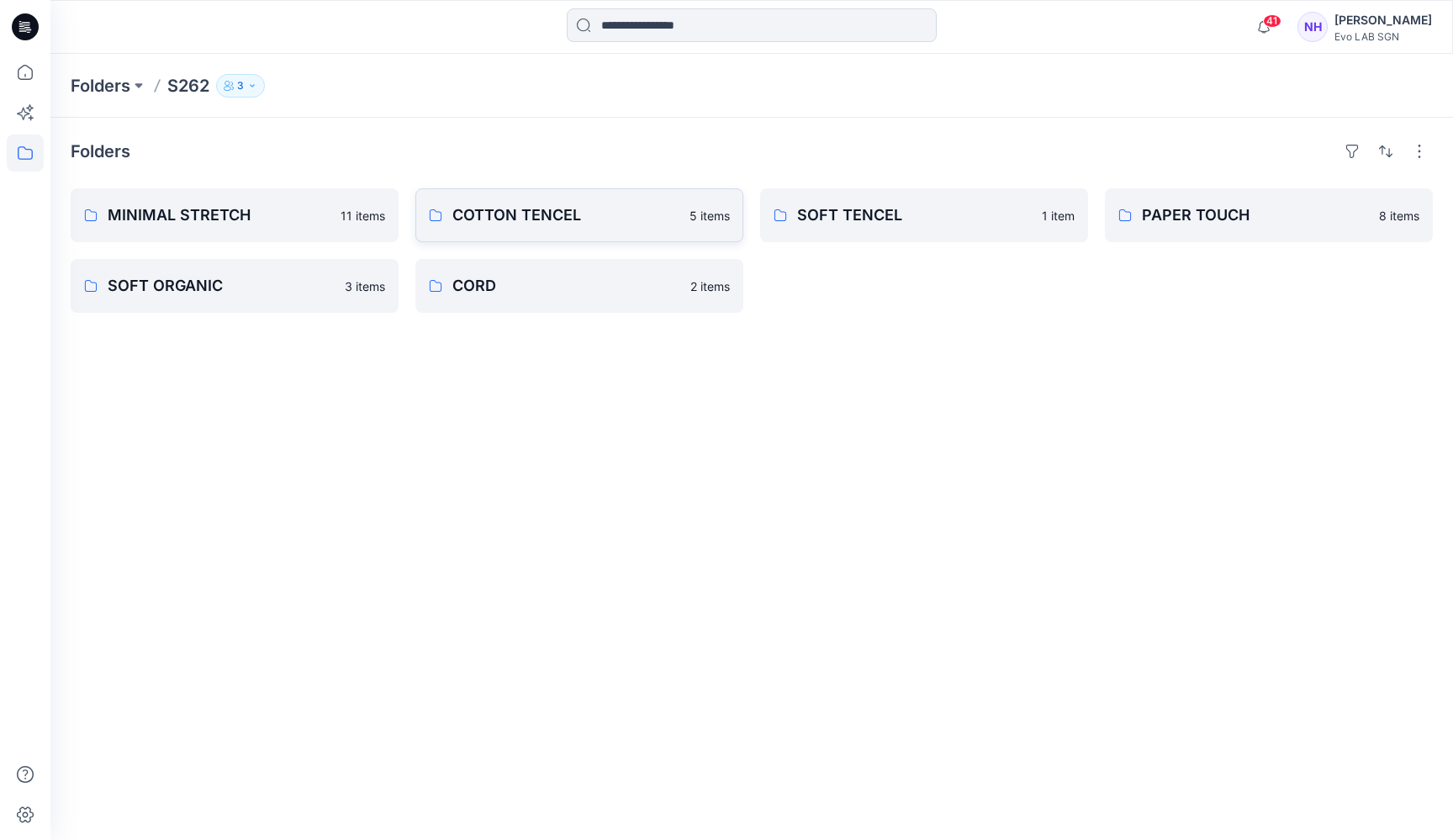
click at [636, 202] on link "COTTON TENCEL 5 items" at bounding box center [578, 216] width 328 height 54
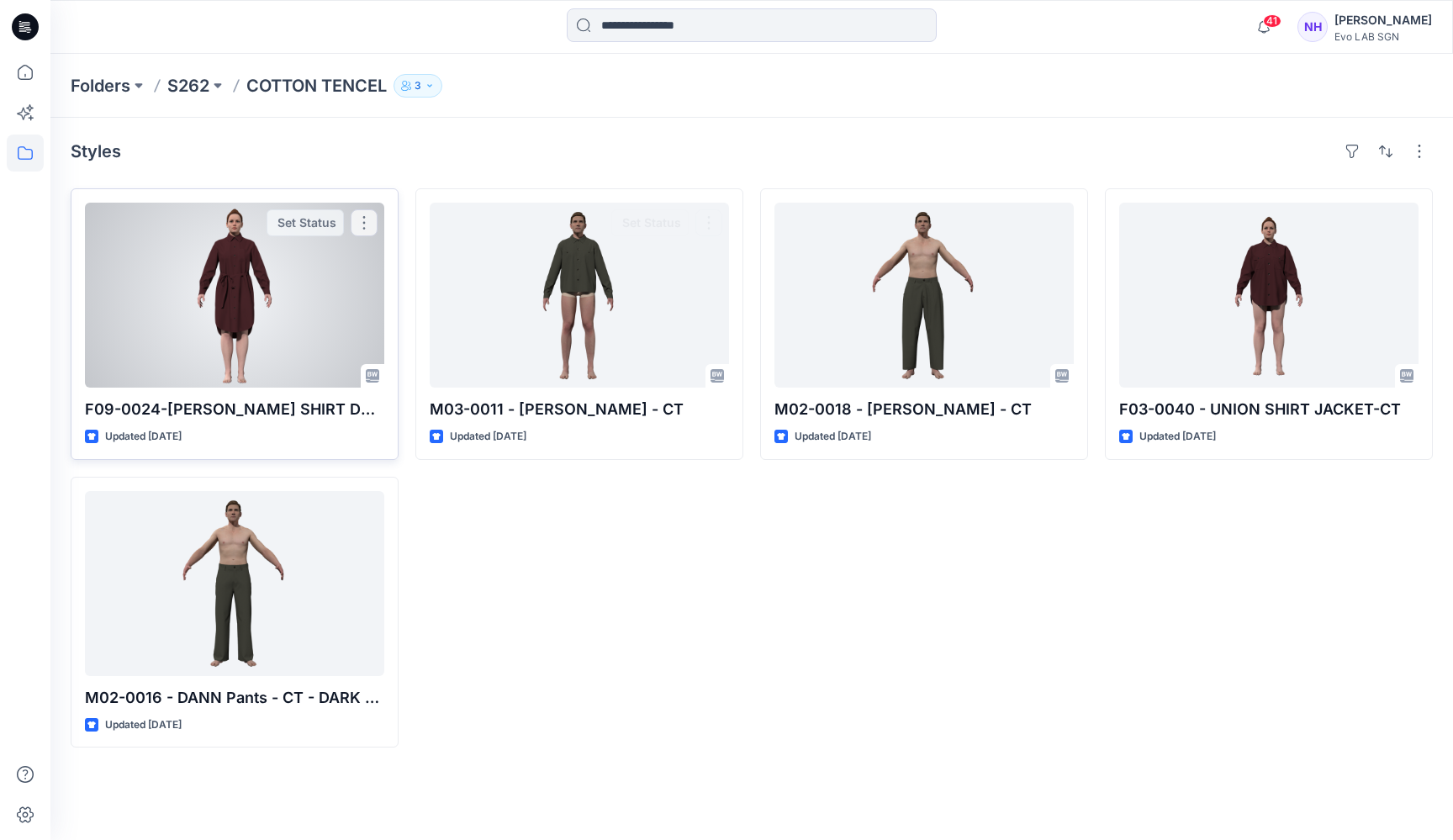
click at [234, 262] on div at bounding box center [235, 295] width 299 height 185
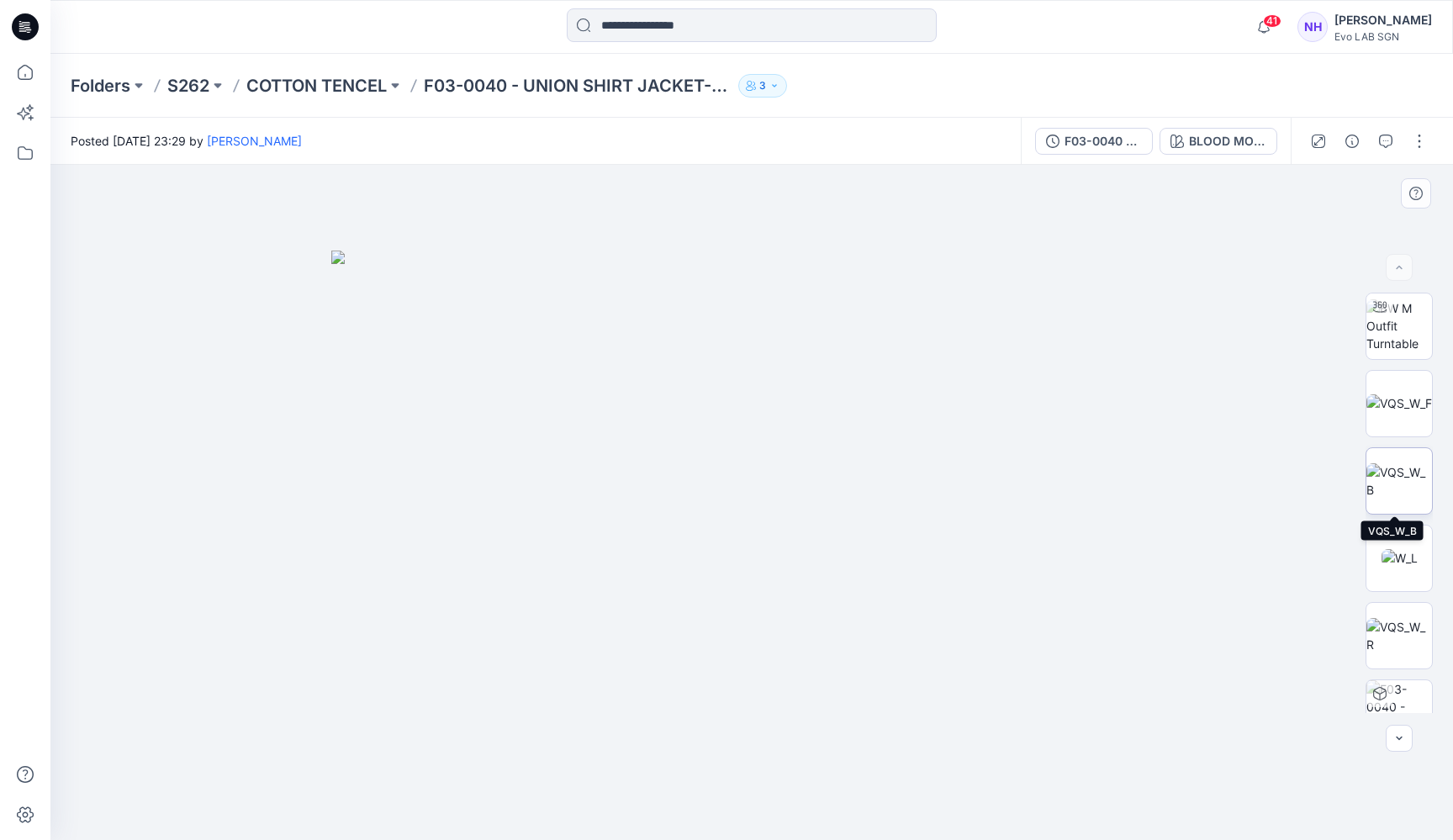
click at [1402, 484] on img at bounding box center [1399, 481] width 65 height 36
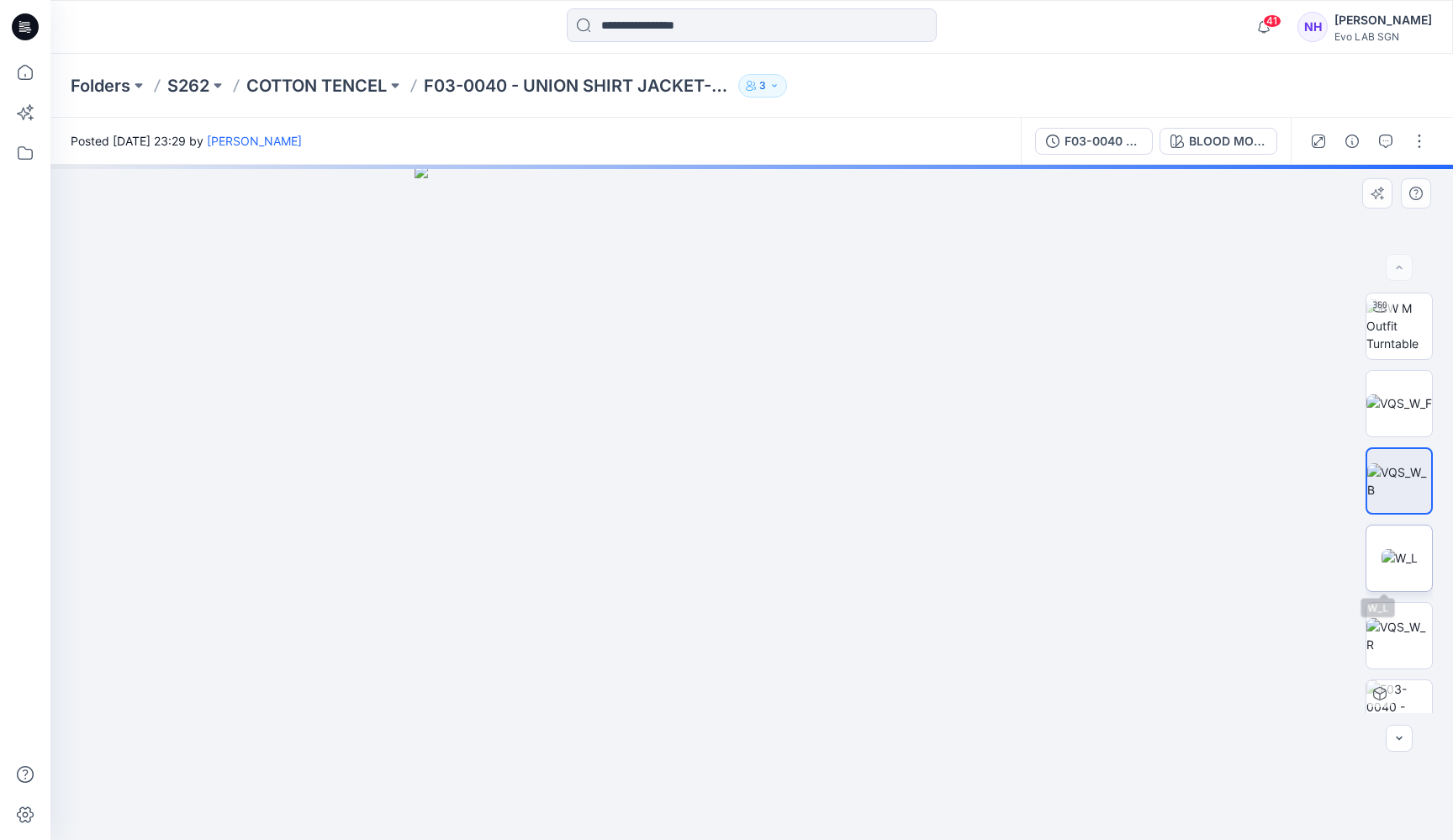
click at [1401, 560] on img at bounding box center [1399, 557] width 36 height 18
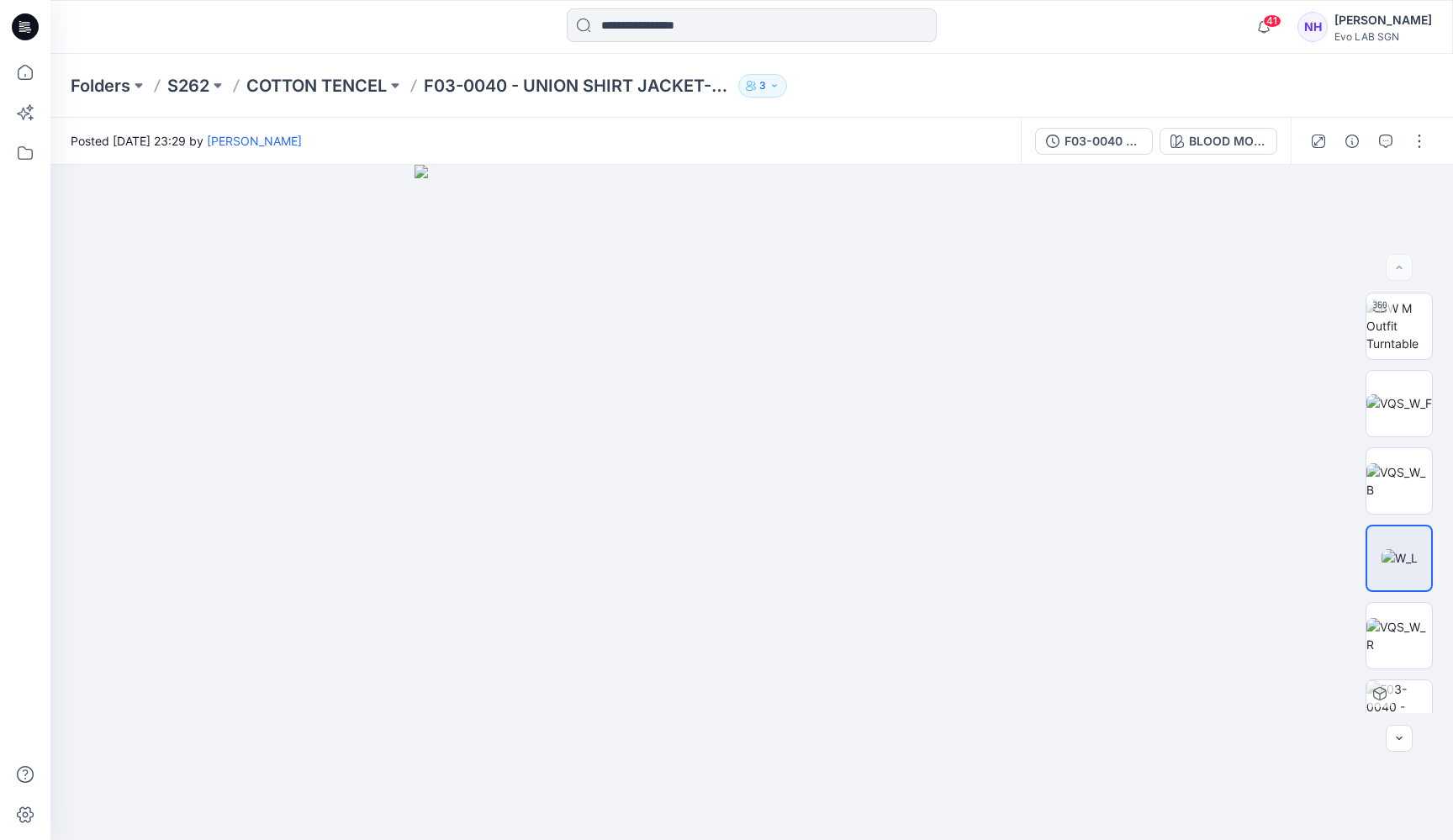
click at [381, 0] on div "41 Notifications [PERSON_NAME] shared F01-0700-BELLA-HIGHRISE in MINIMAL STRETC…" at bounding box center [751, 27] width 1403 height 54
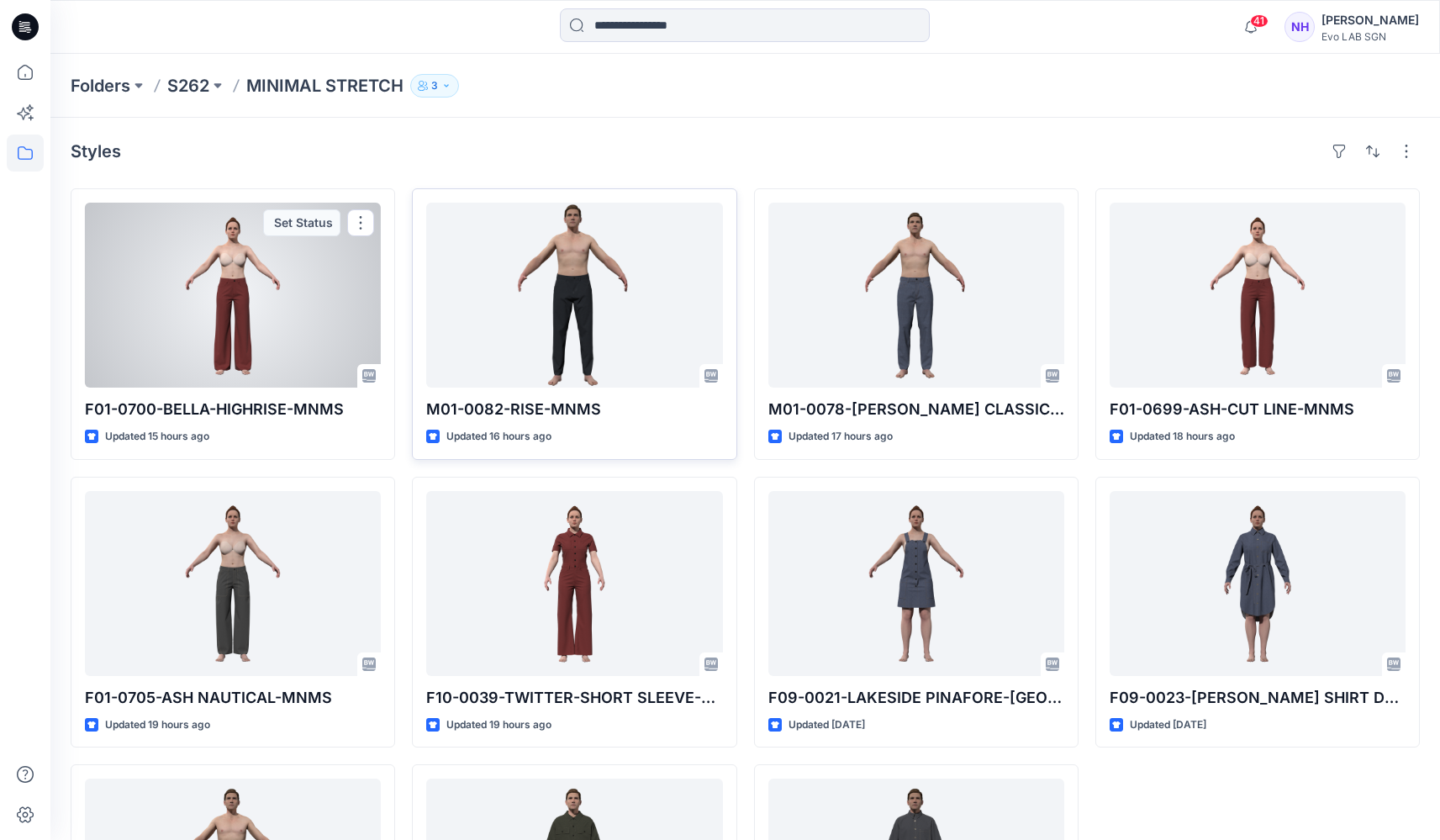
drag, startPoint x: 262, startPoint y: 317, endPoint x: 565, endPoint y: 303, distance: 303.3
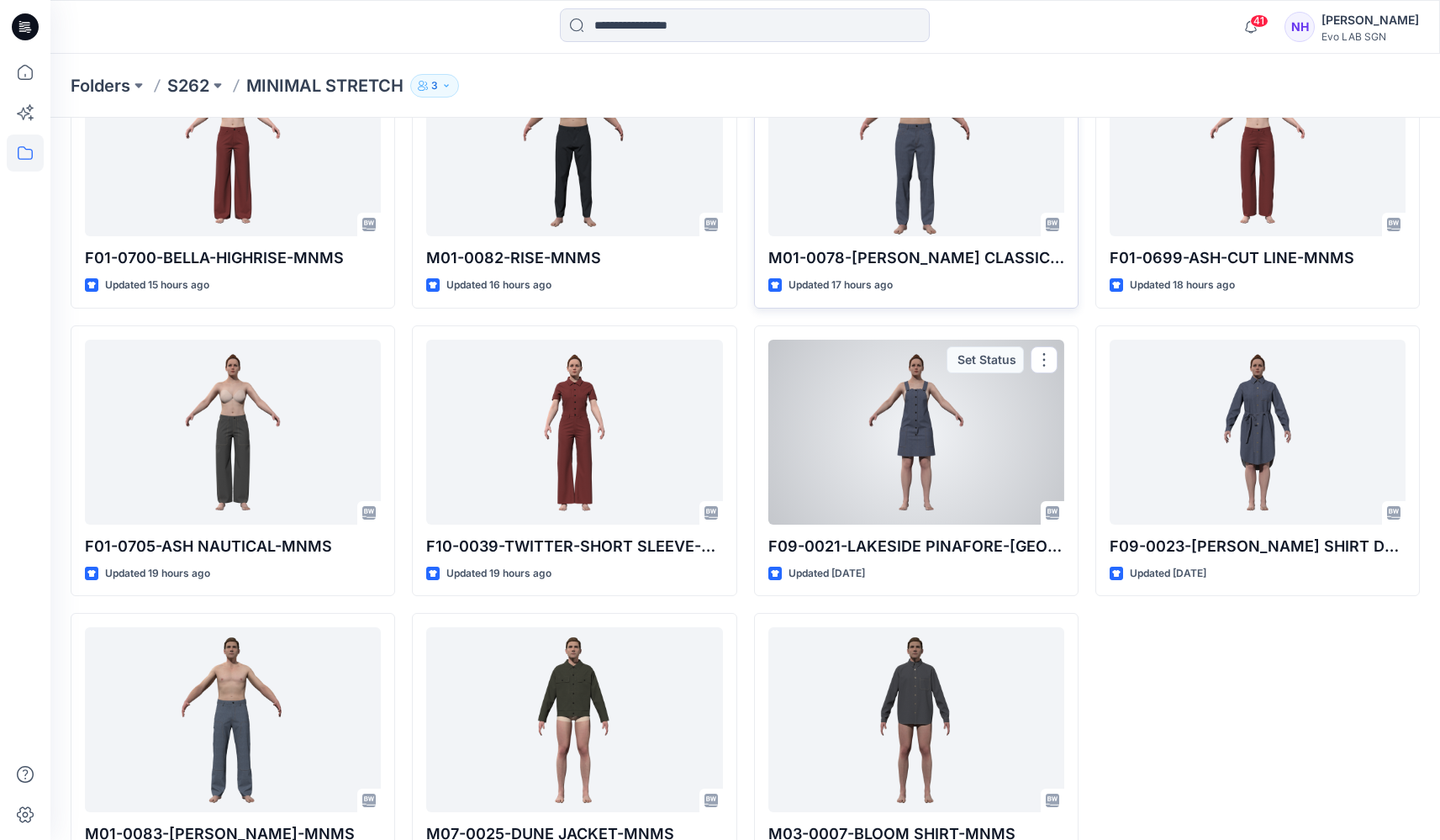
scroll to position [88, 0]
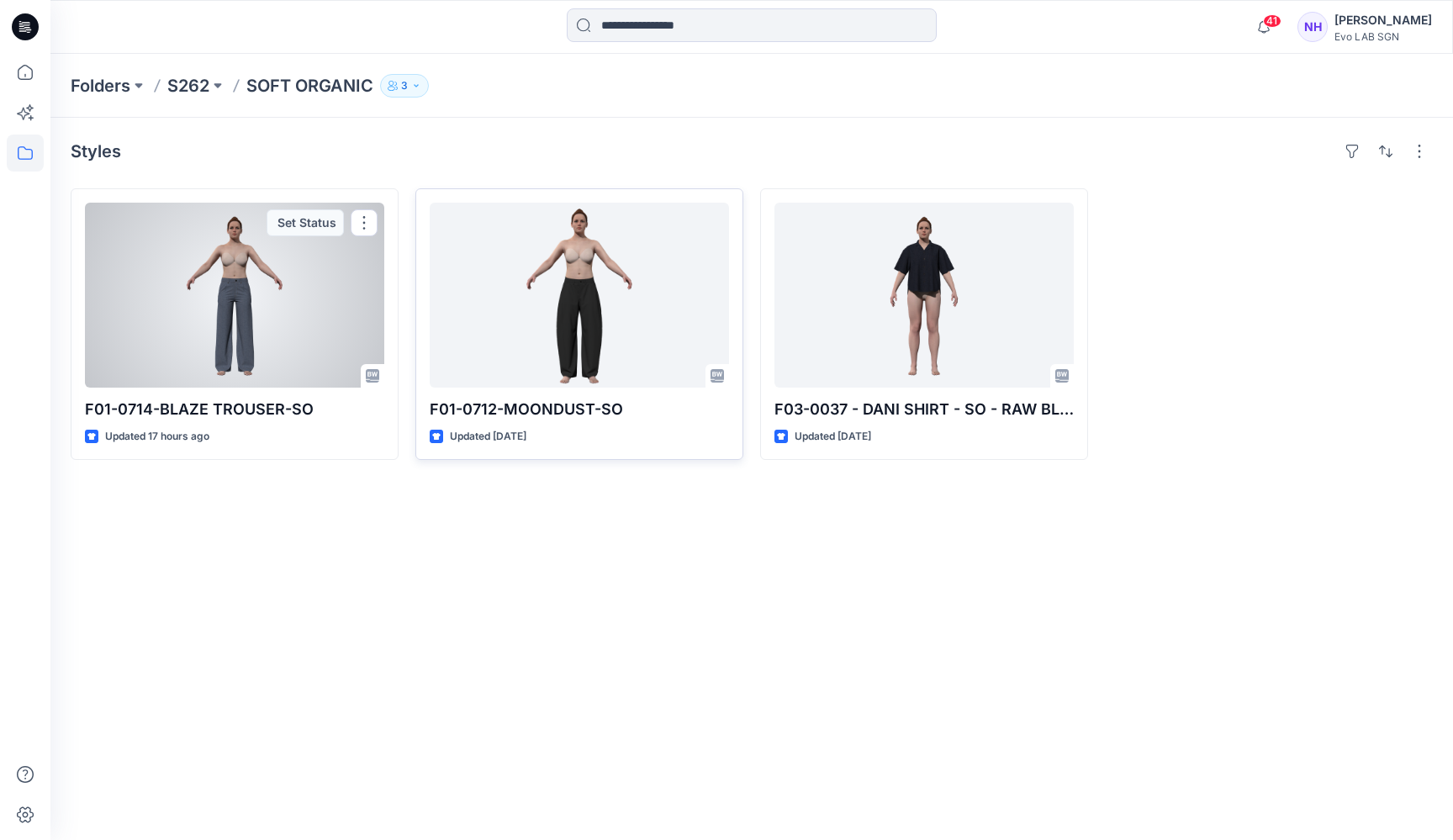
drag, startPoint x: 262, startPoint y: 324, endPoint x: 539, endPoint y: 314, distance: 277.2
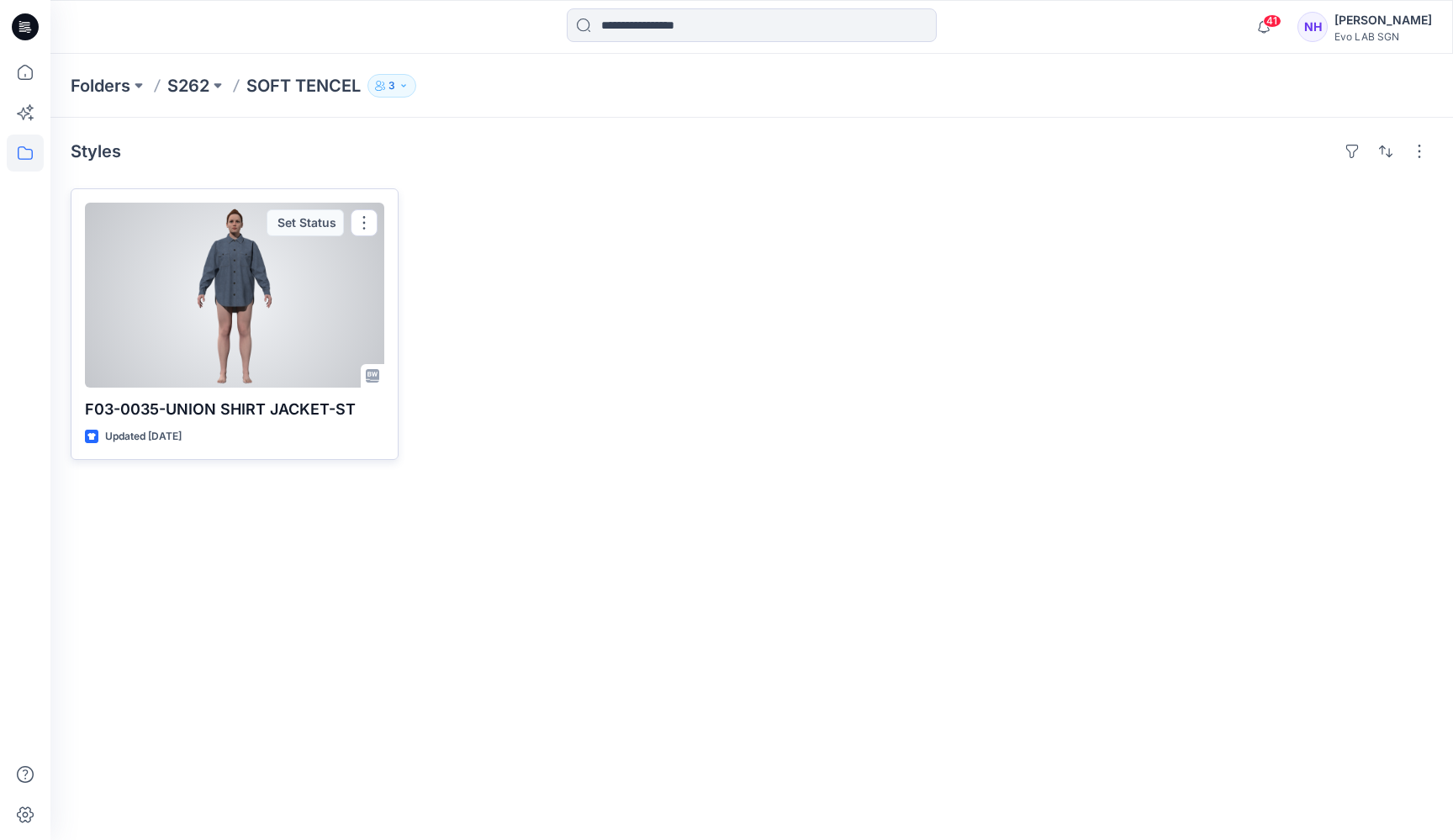
click at [281, 273] on div at bounding box center [235, 295] width 299 height 185
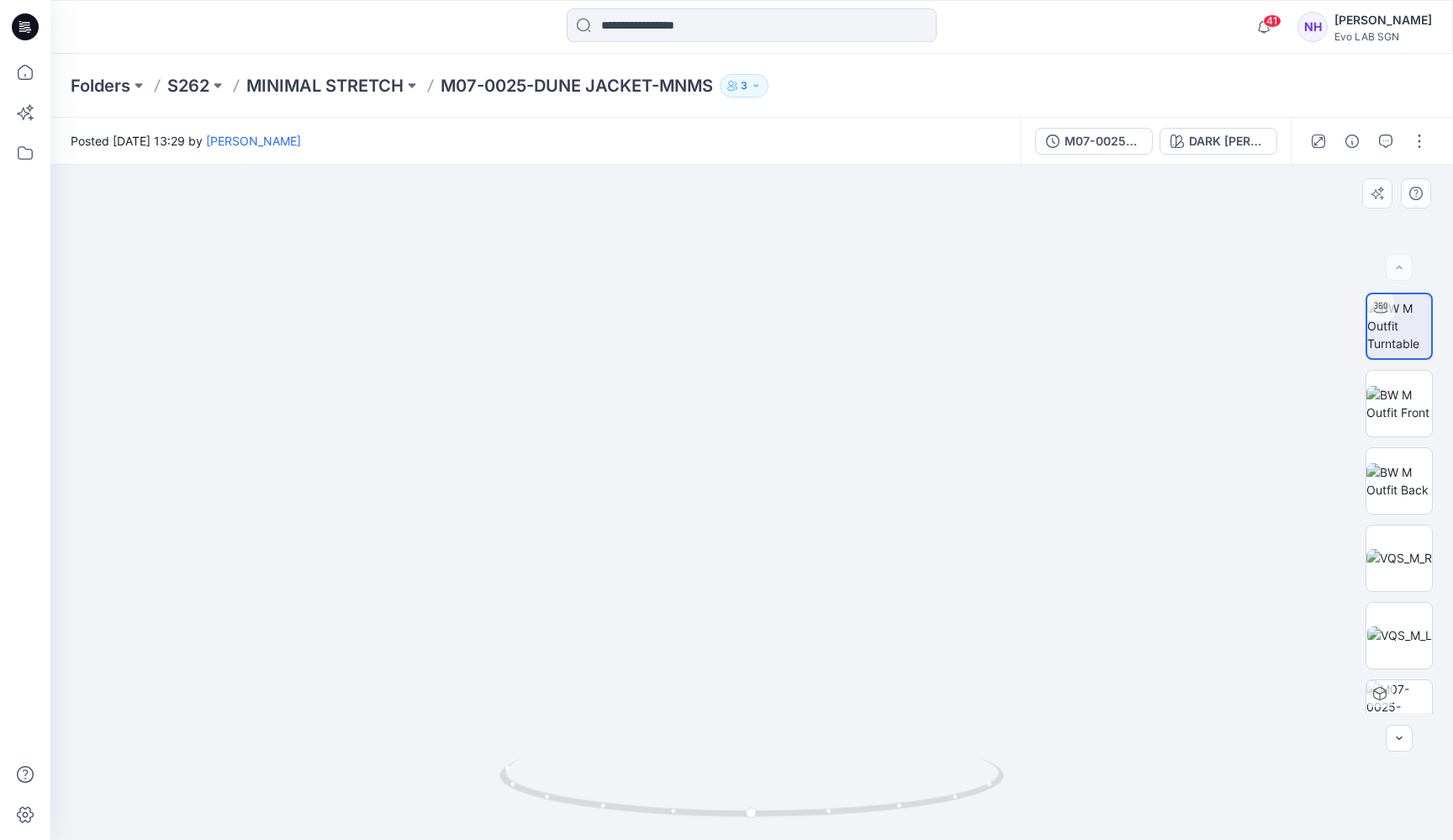
drag, startPoint x: 827, startPoint y: 286, endPoint x: 543, endPoint y: 593, distance: 418.2
click at [539, 614] on img at bounding box center [463, 278] width 2225 height 1122
drag, startPoint x: 891, startPoint y: 557, endPoint x: 719, endPoint y: 250, distance: 351.9
drag, startPoint x: 724, startPoint y: 390, endPoint x: 771, endPoint y: 318, distance: 86.0
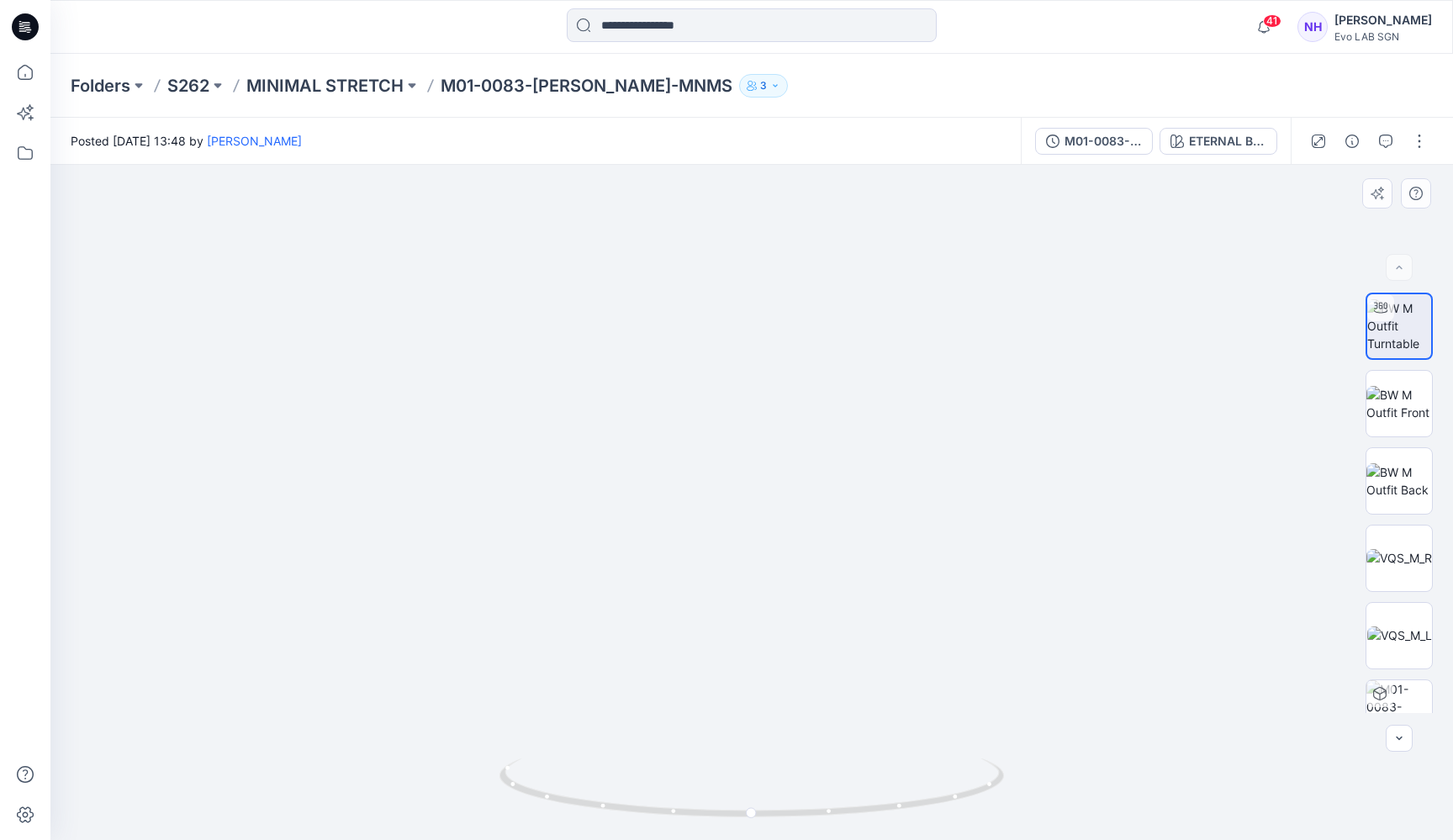
drag, startPoint x: 758, startPoint y: 817, endPoint x: 651, endPoint y: 691, distance: 165.3
click at [670, 811] on icon at bounding box center [753, 789] width 508 height 63
drag, startPoint x: 794, startPoint y: 498, endPoint x: 856, endPoint y: 462, distance: 71.7
click at [856, 462] on img at bounding box center [752, 237] width 1295 height 1205
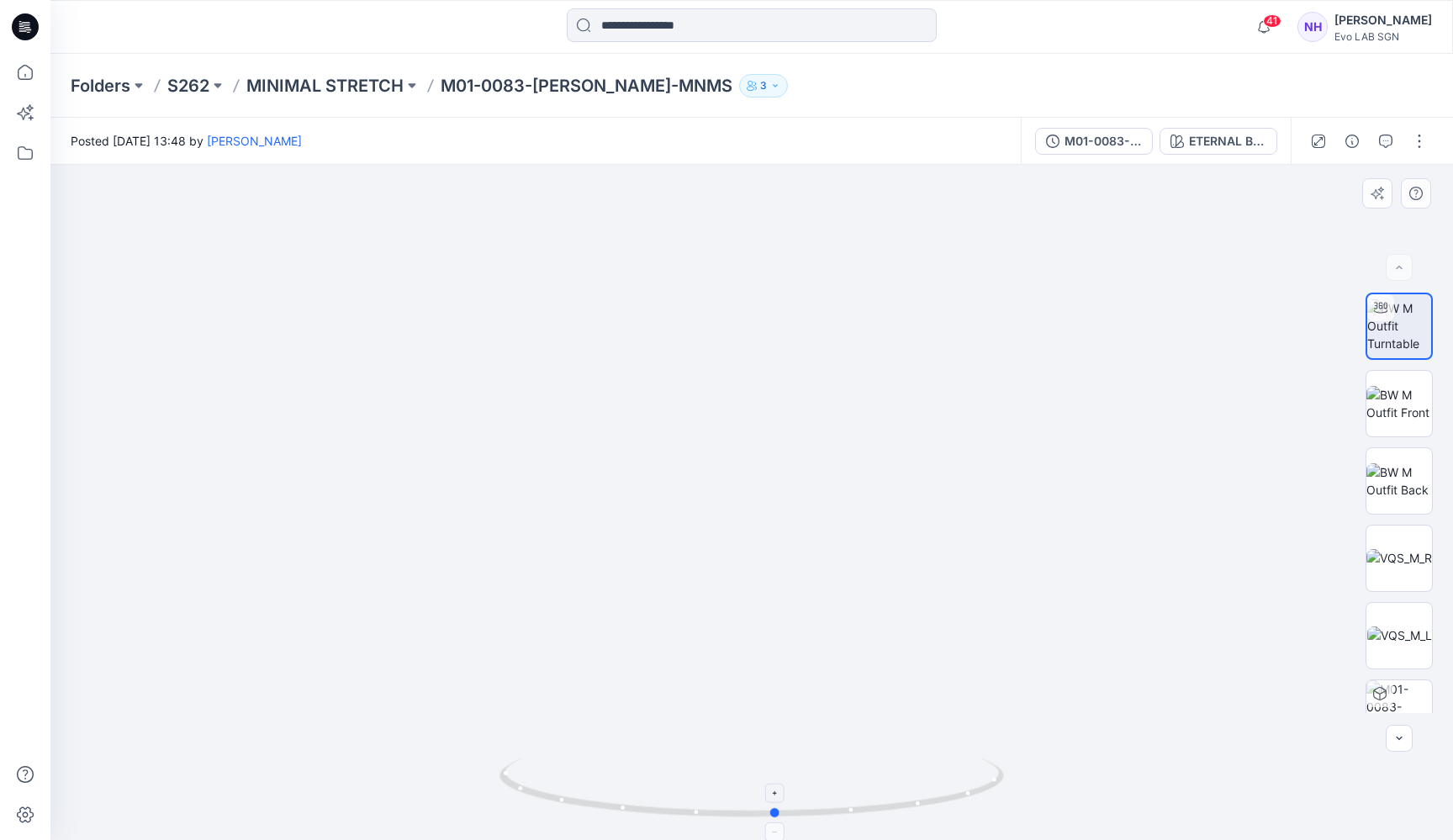
drag, startPoint x: 787, startPoint y: 816, endPoint x: 900, endPoint y: 818, distance: 113.0
click at [900, 818] on icon at bounding box center [753, 789] width 508 height 63
click at [1232, 132] on div "ETERNAL BLUE" at bounding box center [1227, 141] width 78 height 19
drag, startPoint x: 833, startPoint y: 245, endPoint x: 686, endPoint y: 713, distance: 490.5
click at [686, 719] on img at bounding box center [748, 43] width 2535 height 1593
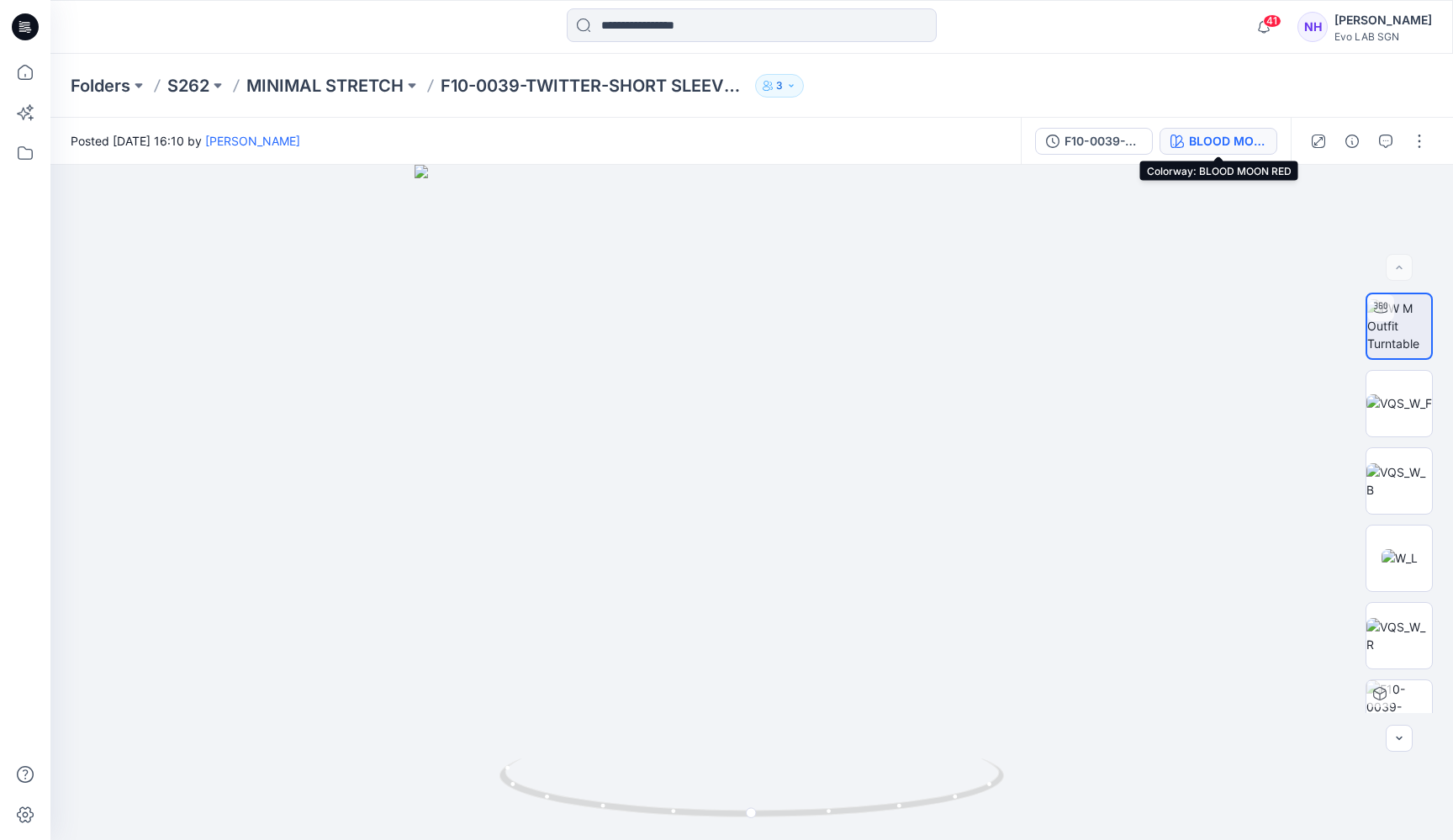
click at [1211, 141] on div "BLOOD MOON RED" at bounding box center [1227, 141] width 78 height 19
